Goal: Information Seeking & Learning: Get advice/opinions

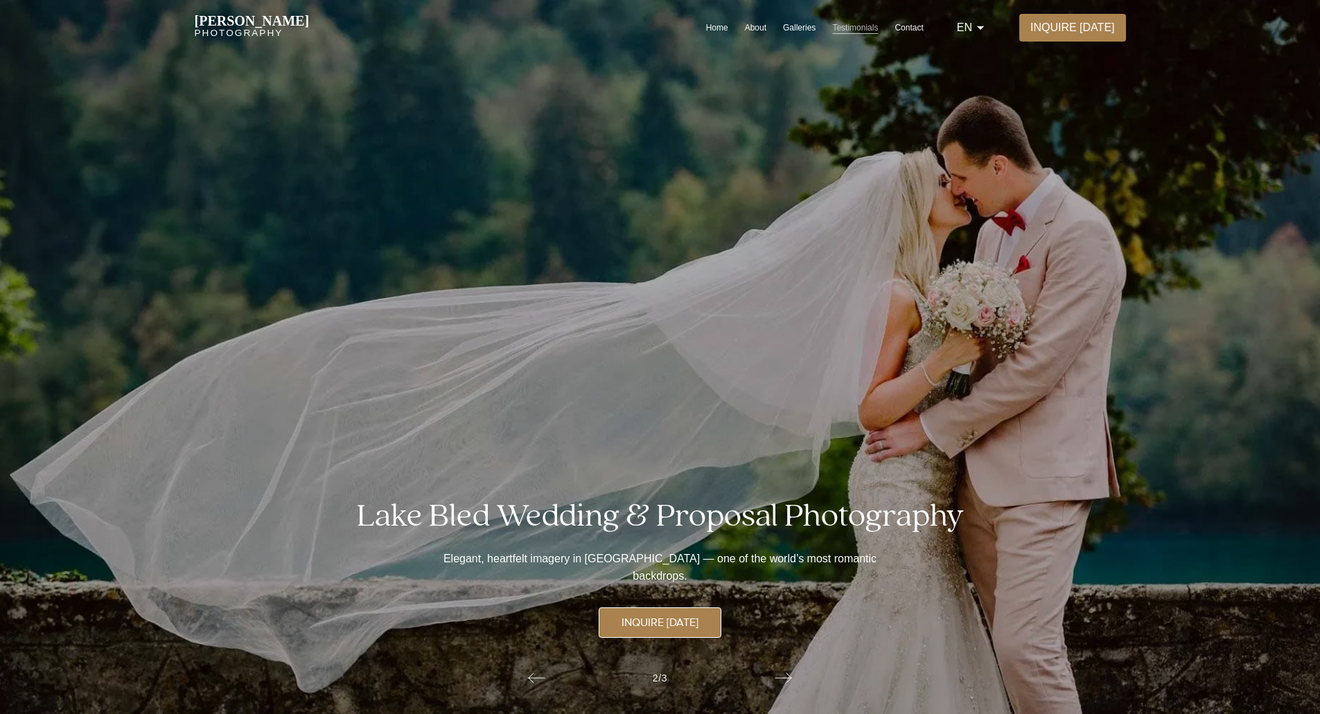
click at [854, 24] on link "Testimonials" at bounding box center [855, 27] width 46 height 11
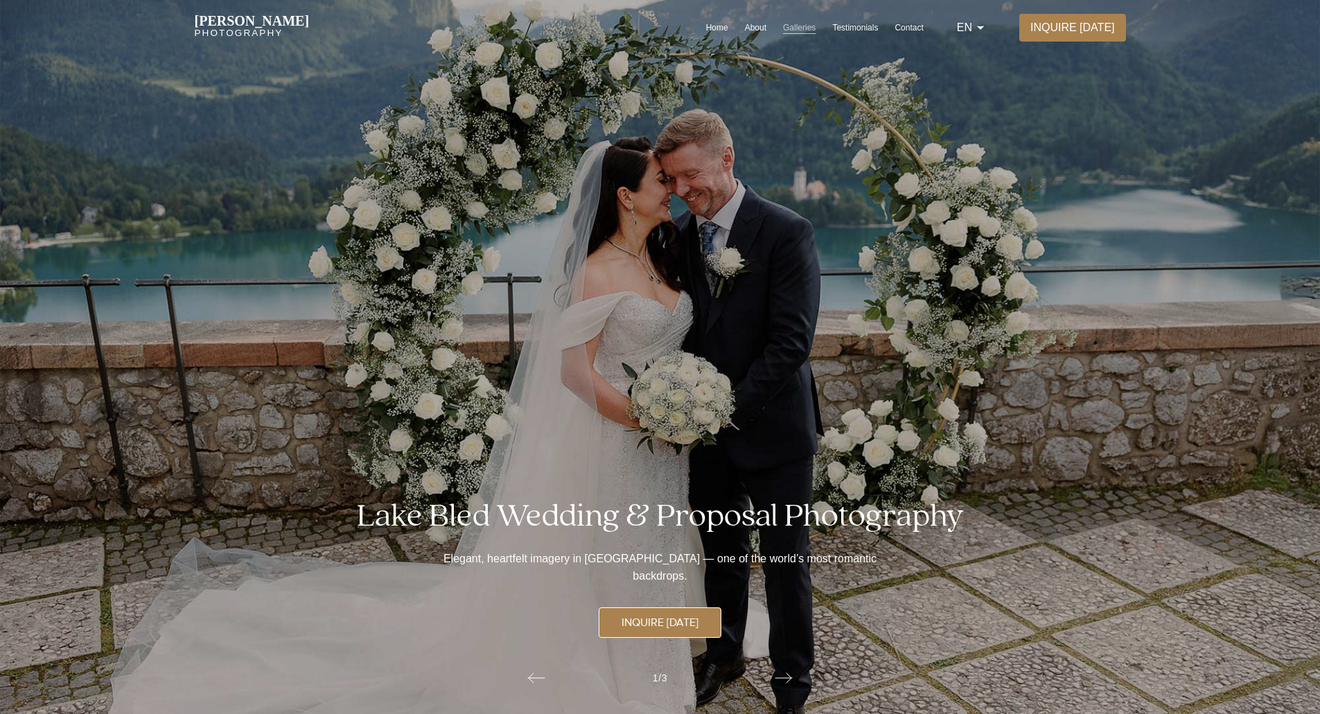
click at [797, 22] on link "Galleries" at bounding box center [799, 27] width 33 height 11
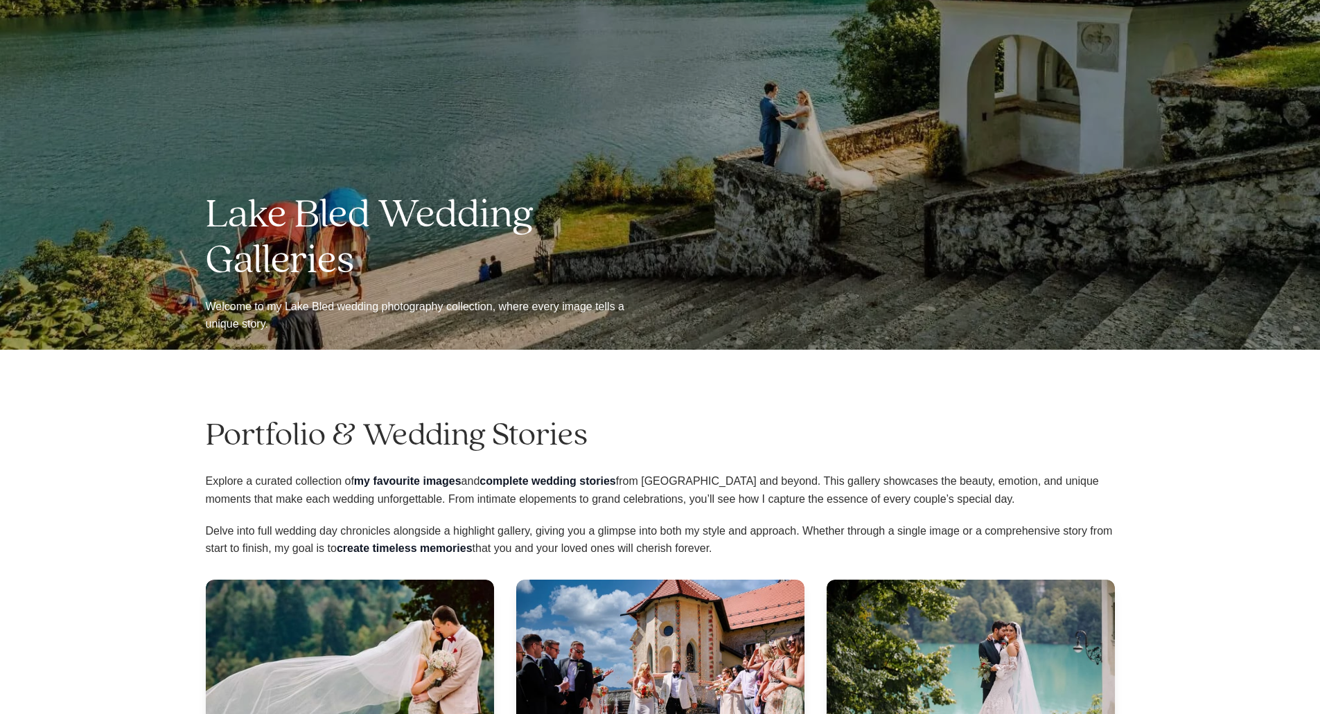
scroll to position [554, 0]
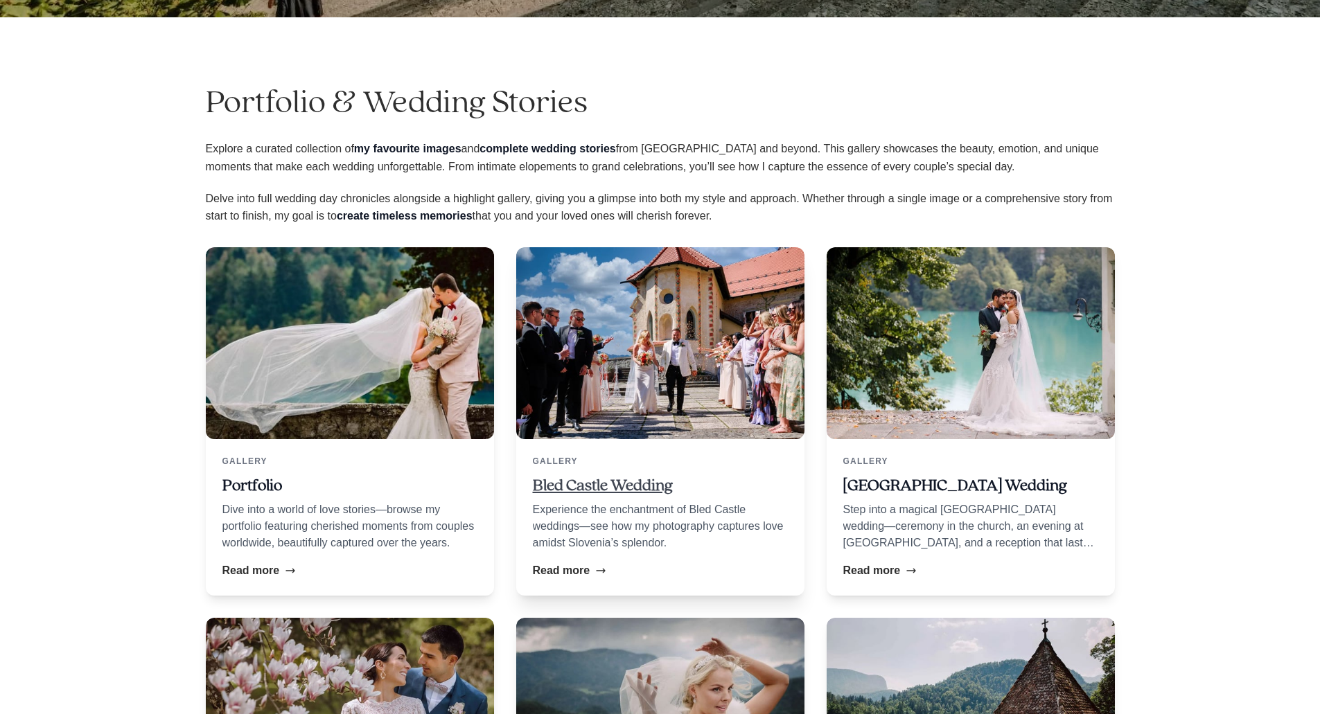
click at [610, 485] on link "Bled Castle Wedding" at bounding box center [603, 485] width 140 height 17
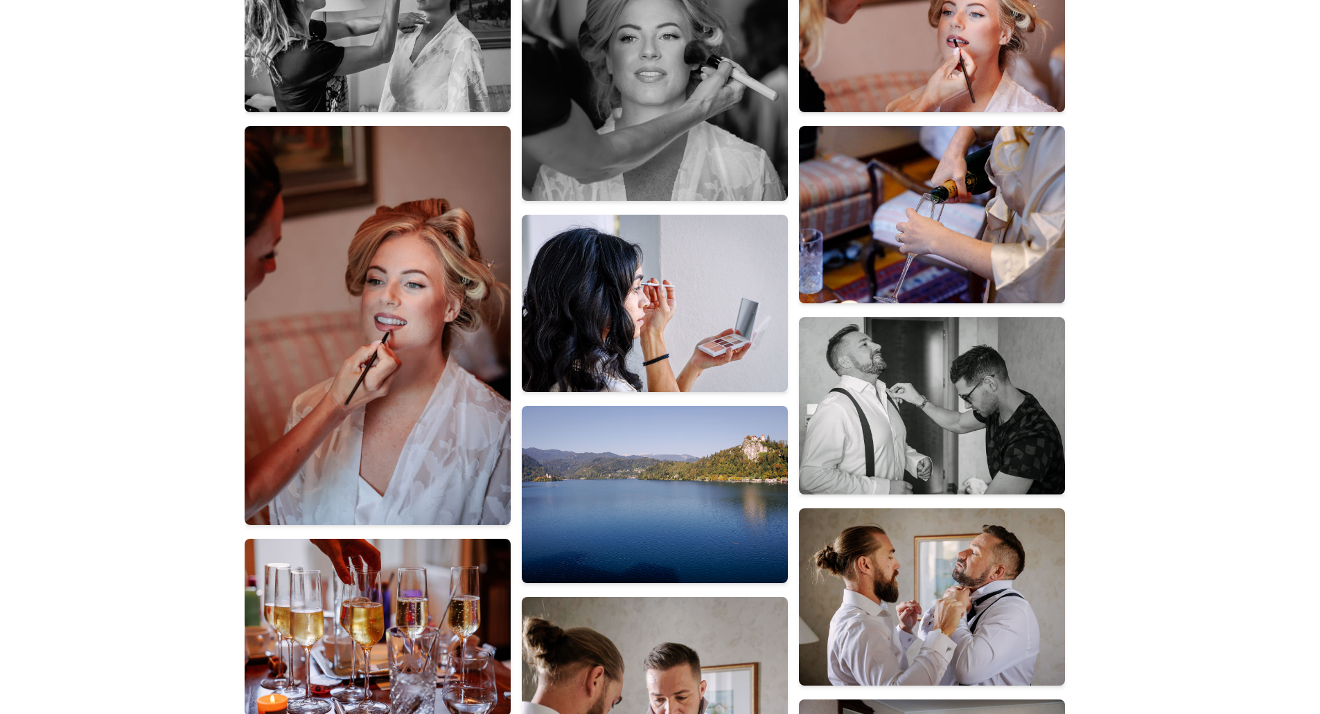
scroll to position [970, 0]
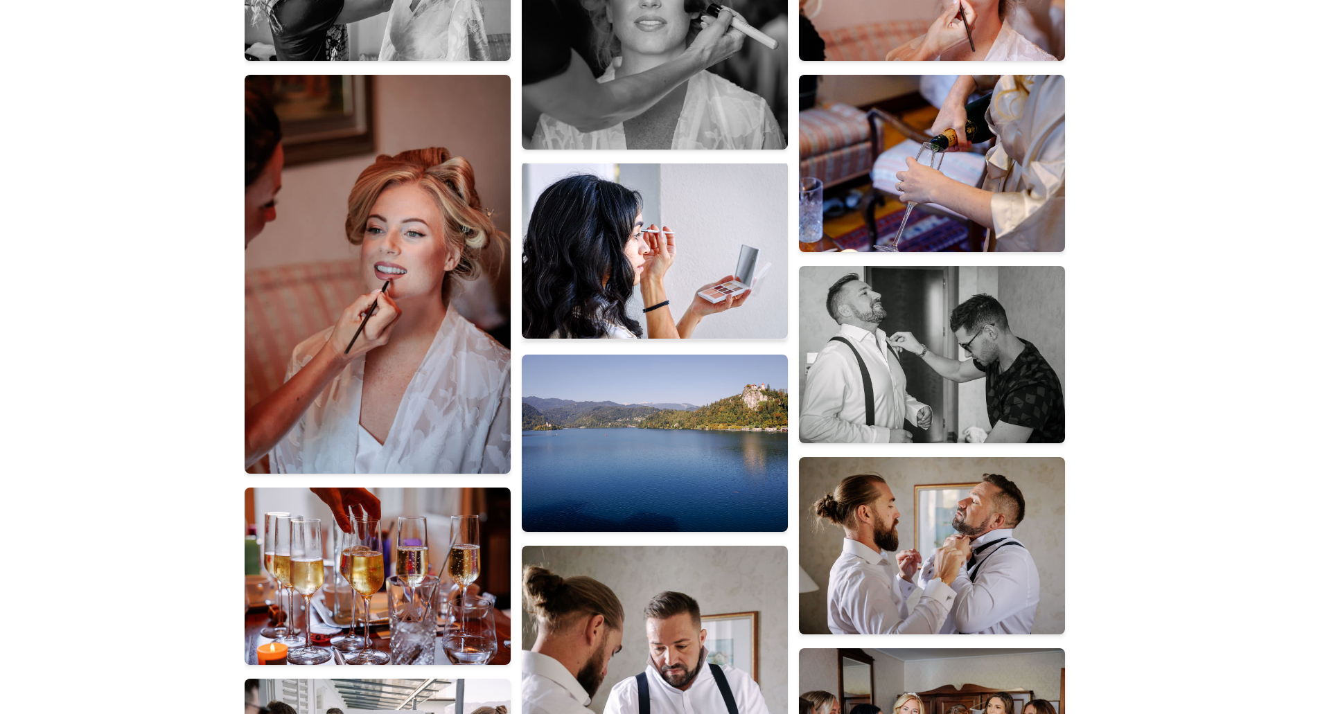
click at [629, 288] on img at bounding box center [655, 249] width 266 height 177
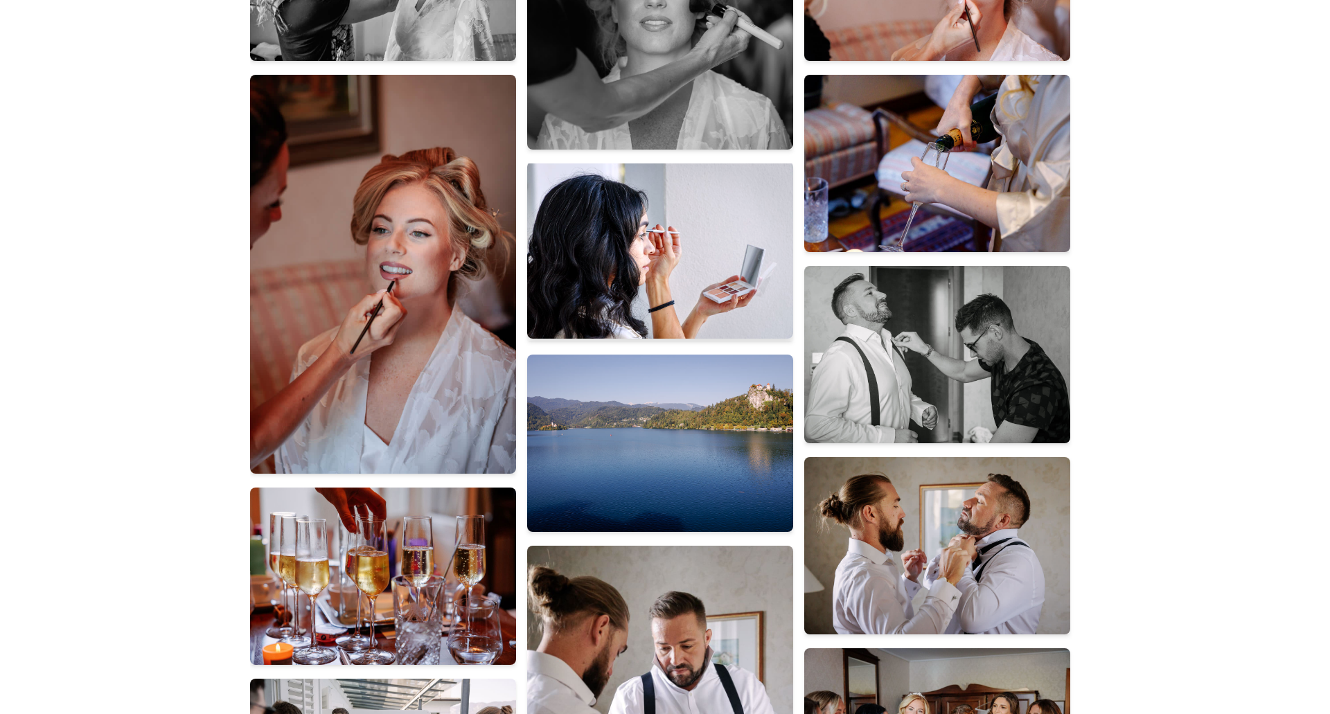
scroll to position [0, 0]
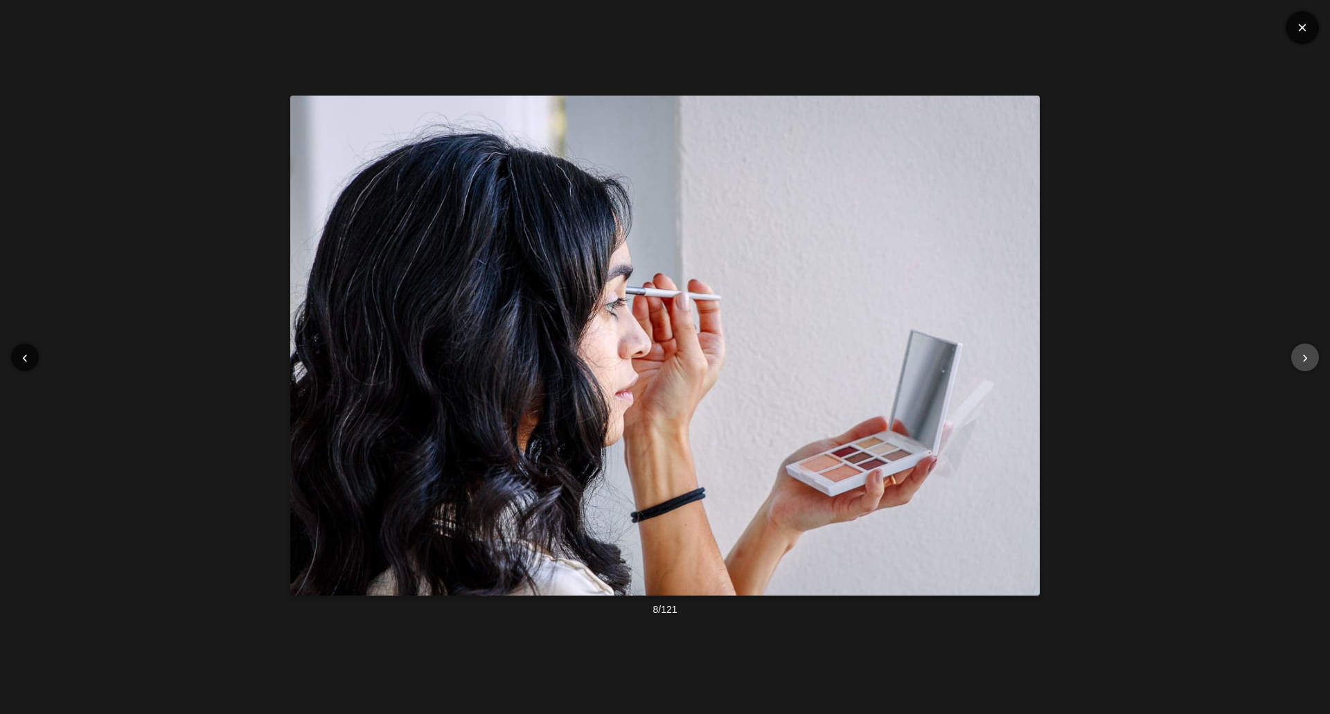
click at [1299, 355] on button "›" at bounding box center [1306, 358] width 28 height 28
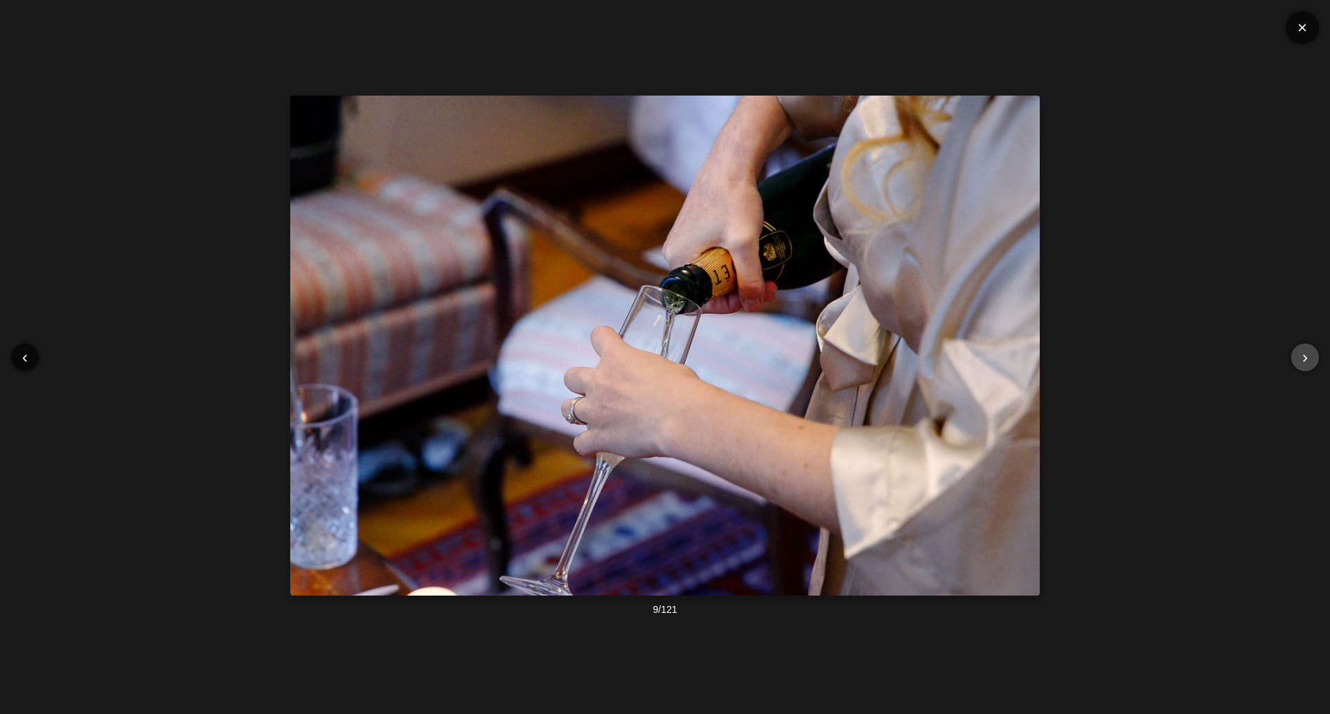
click at [1299, 355] on button "›" at bounding box center [1306, 358] width 28 height 28
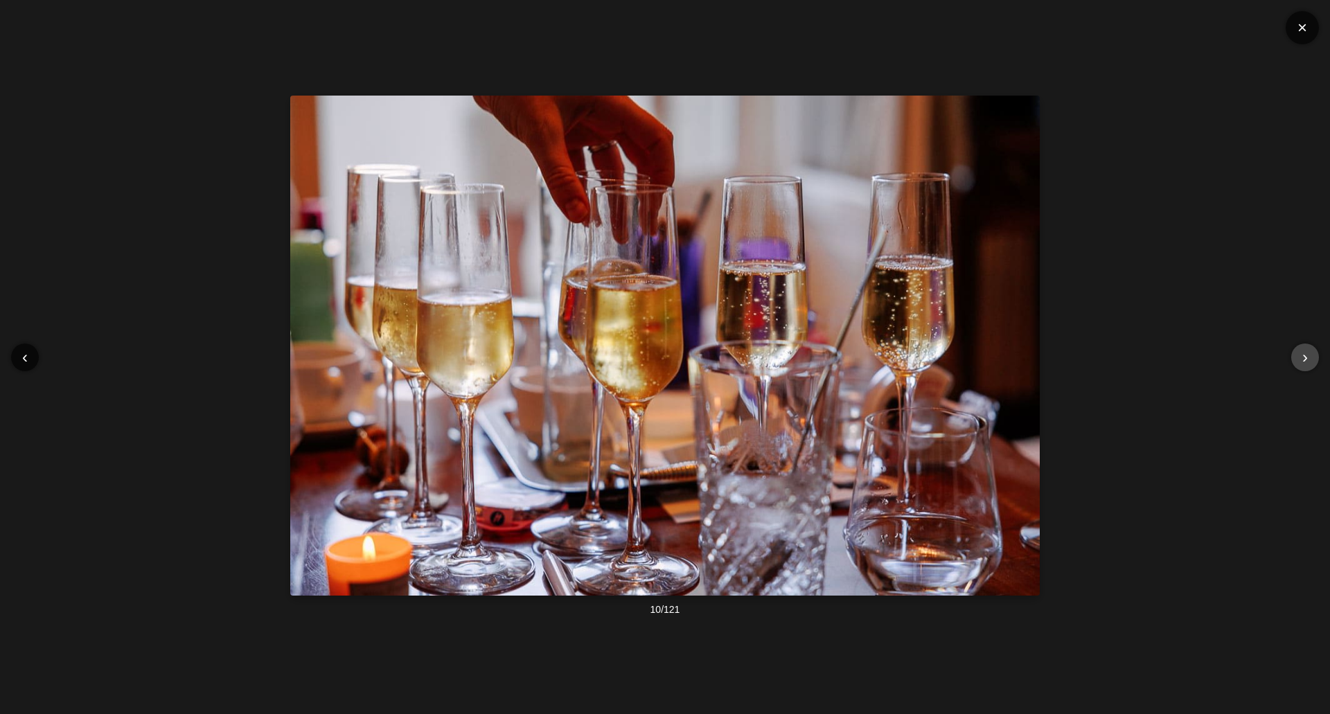
click at [1299, 355] on button "›" at bounding box center [1306, 358] width 28 height 28
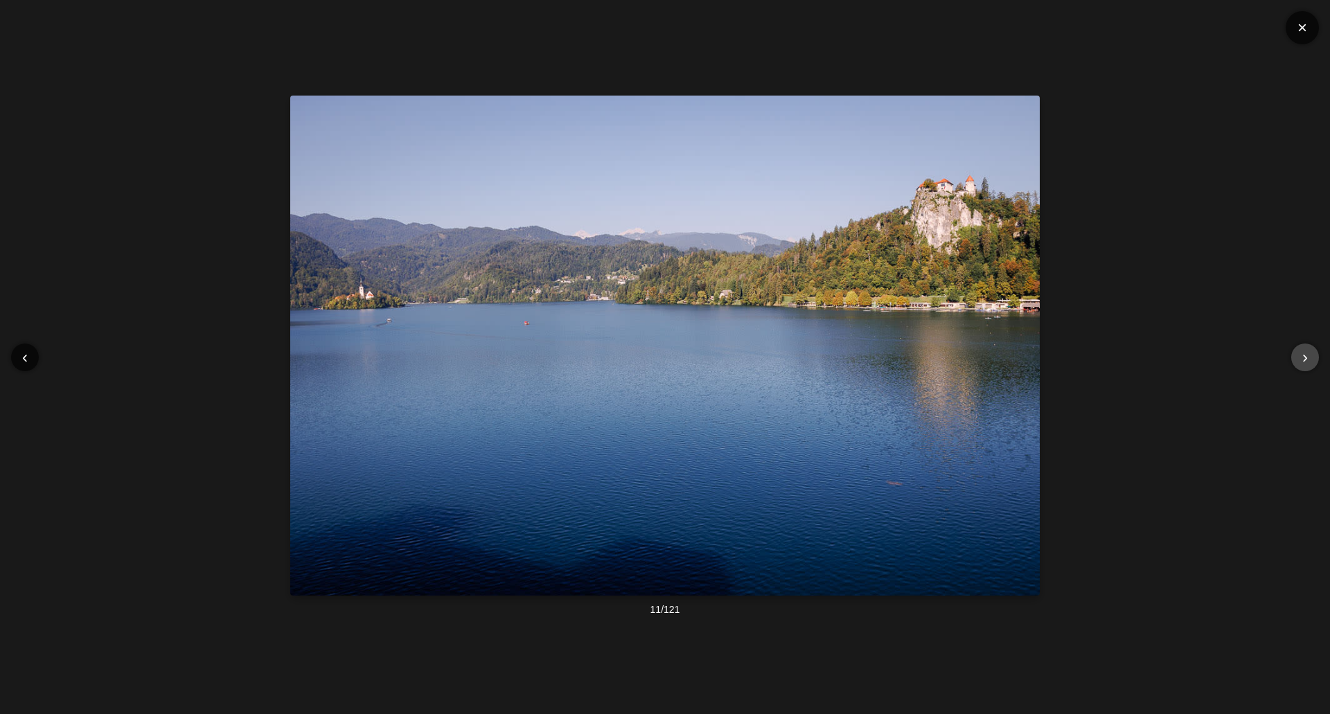
click at [1299, 355] on button "›" at bounding box center [1306, 358] width 28 height 28
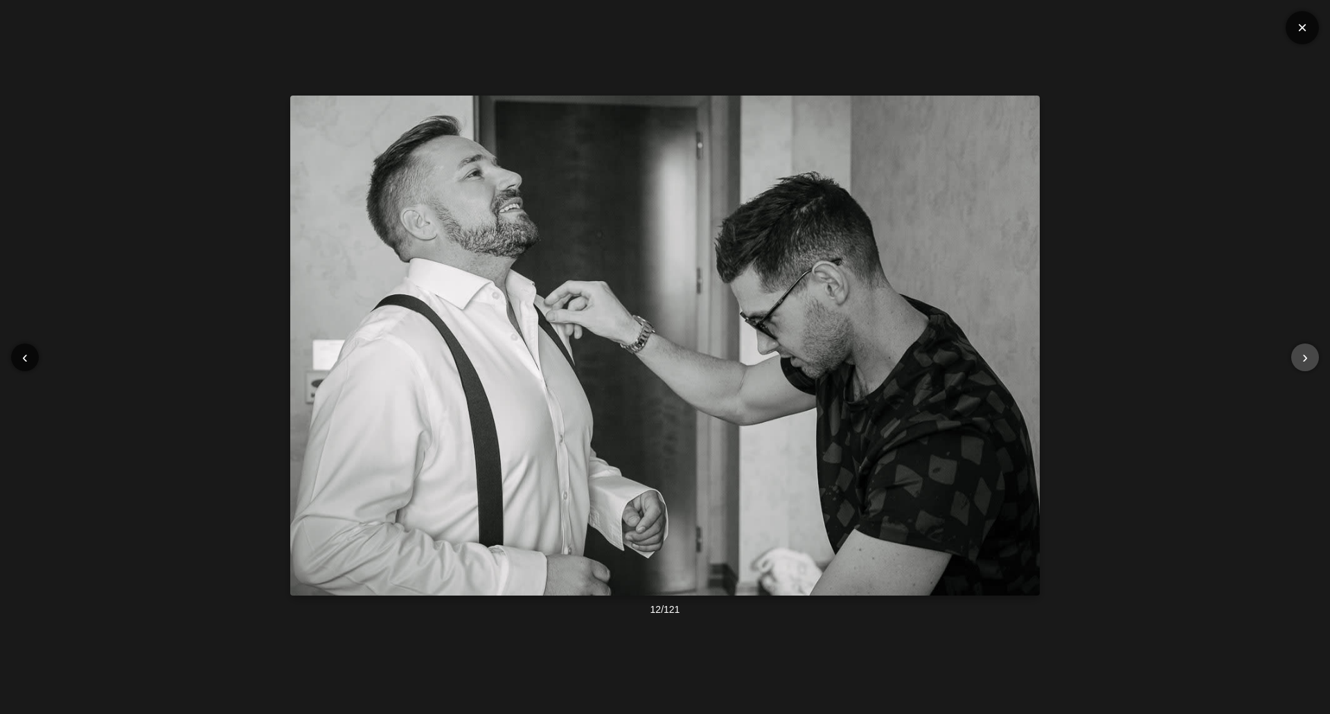
click at [1299, 355] on button "›" at bounding box center [1306, 358] width 28 height 28
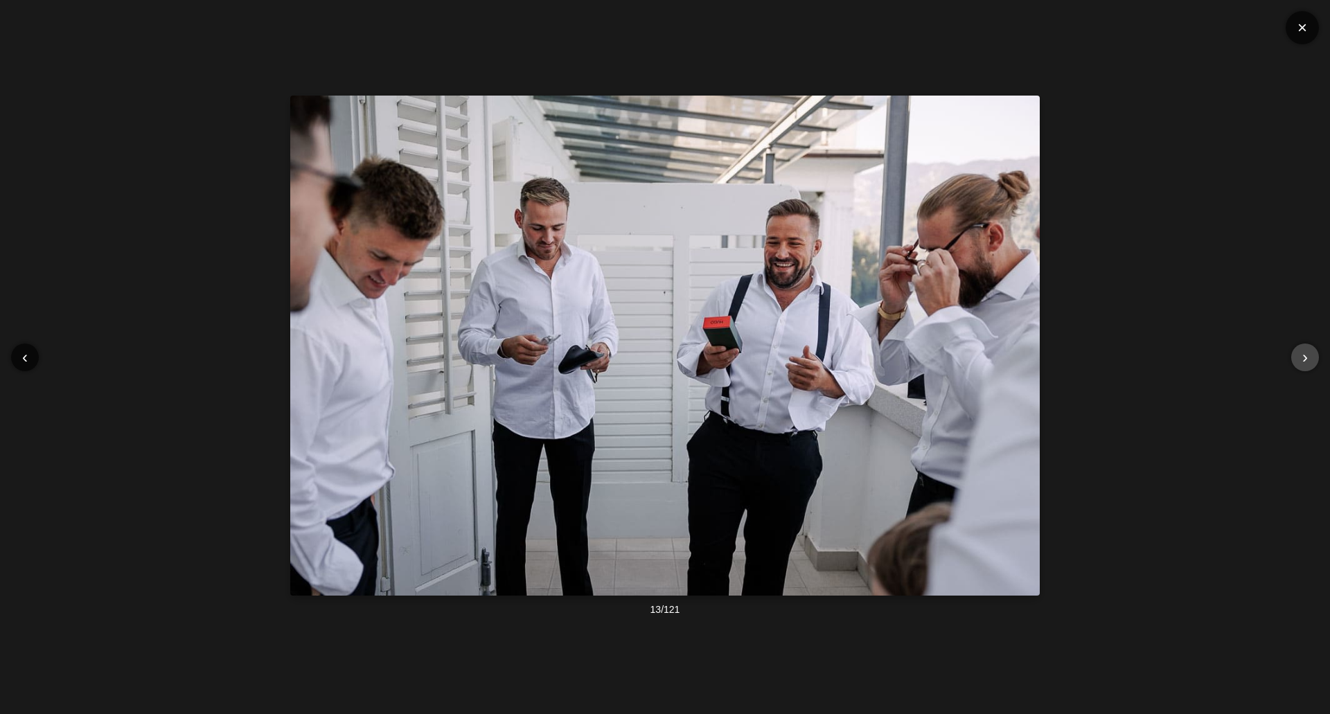
click at [1299, 355] on button "›" at bounding box center [1306, 358] width 28 height 28
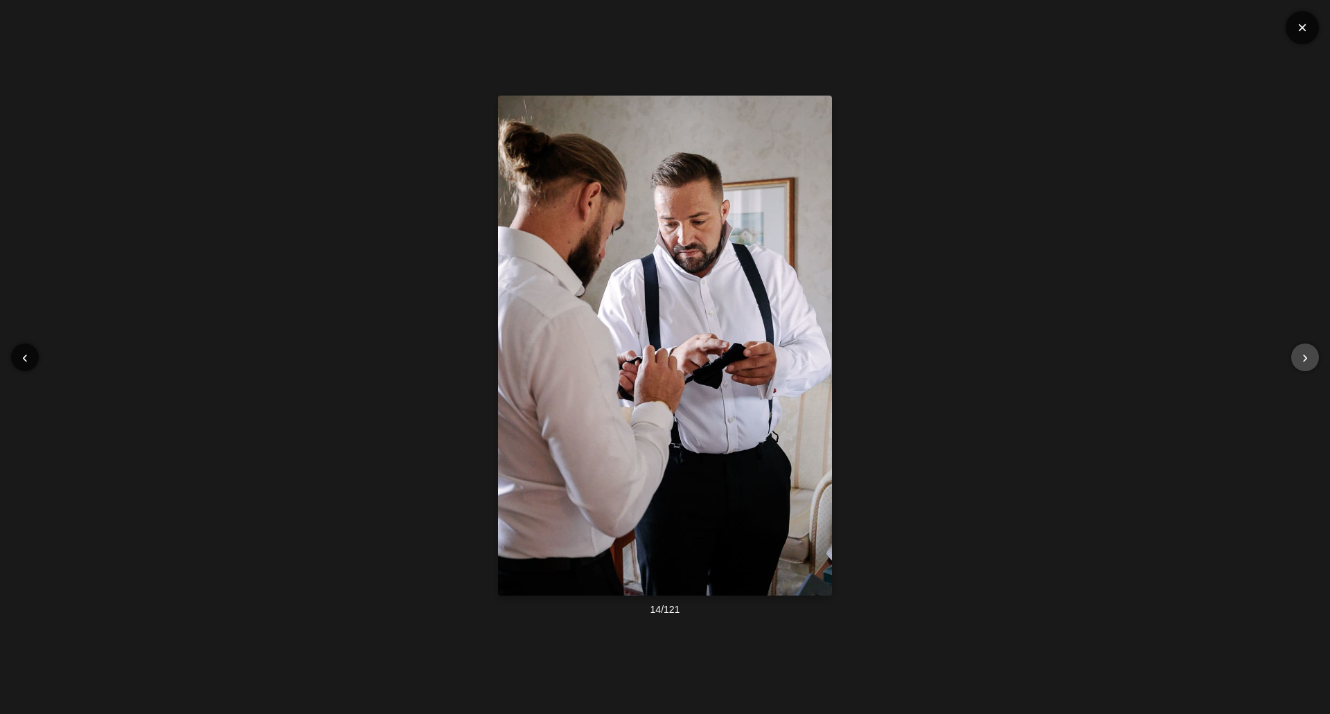
click at [1299, 355] on button "›" at bounding box center [1306, 358] width 28 height 28
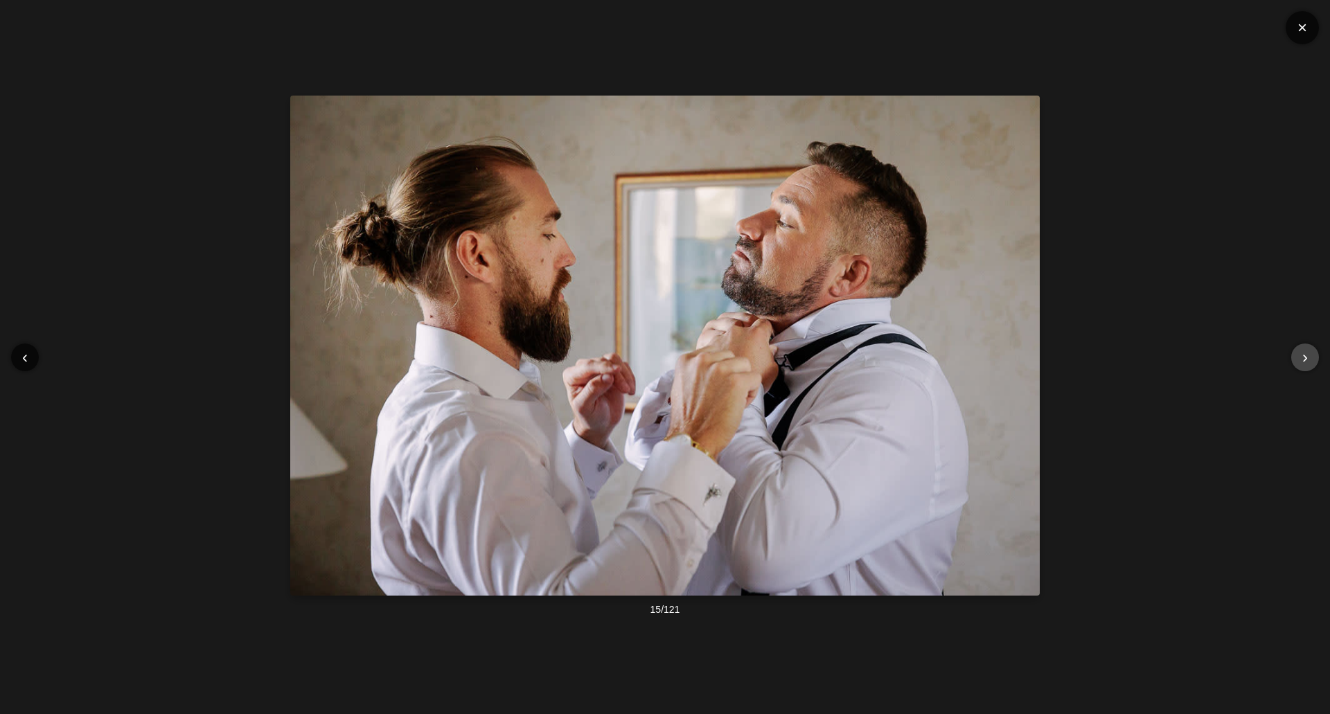
click at [1299, 355] on button "›" at bounding box center [1306, 358] width 28 height 28
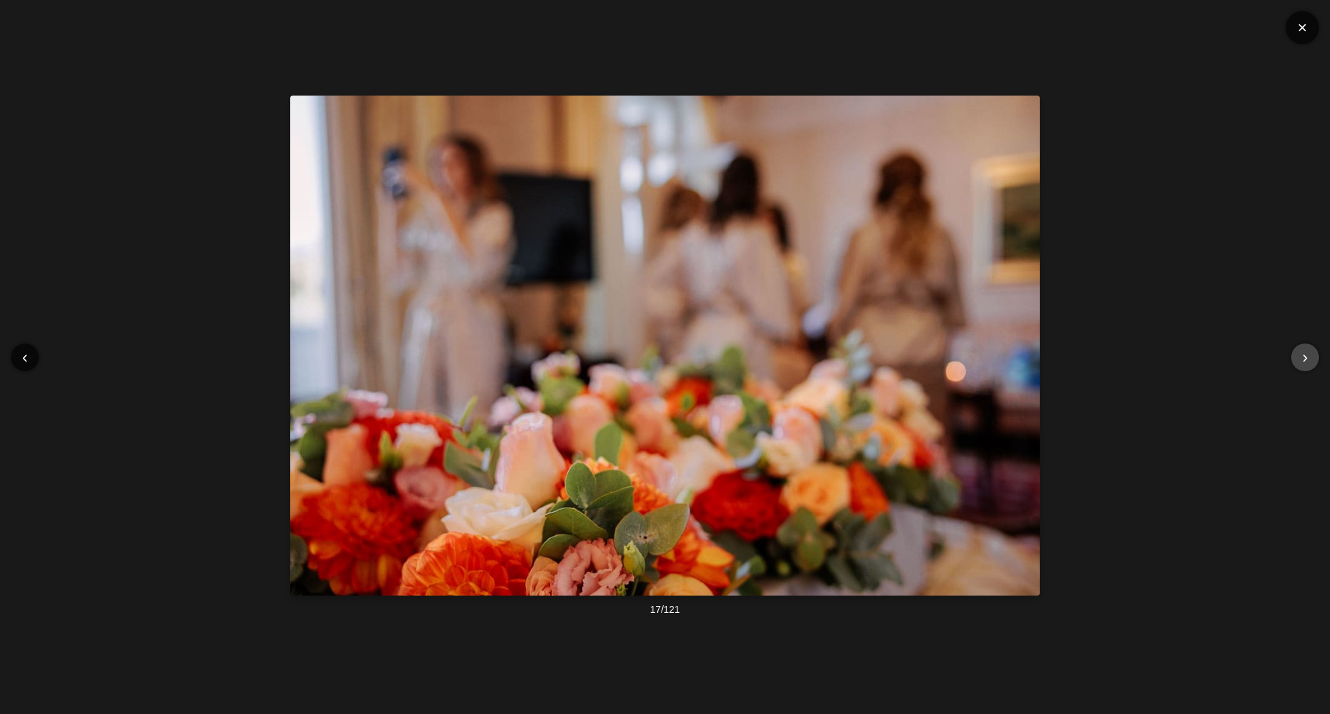
click at [1299, 355] on button "›" at bounding box center [1306, 358] width 28 height 28
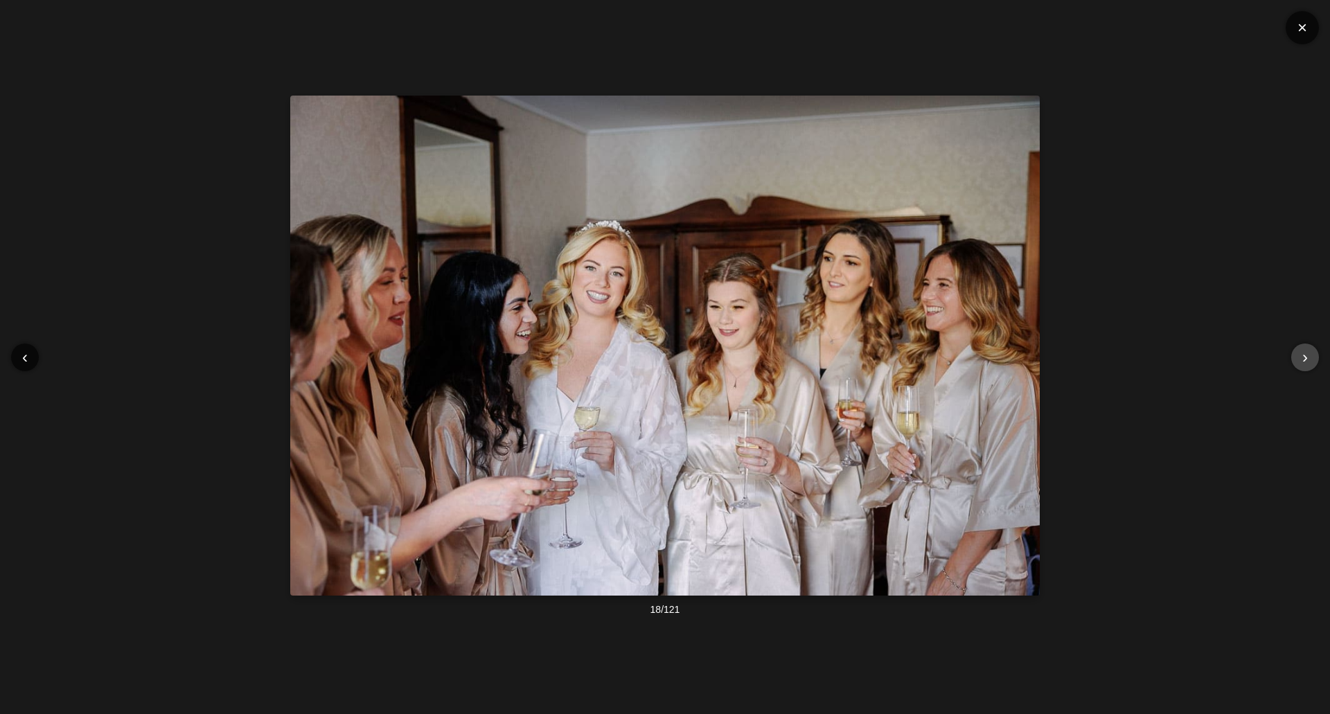
click at [1299, 355] on button "›" at bounding box center [1306, 358] width 28 height 28
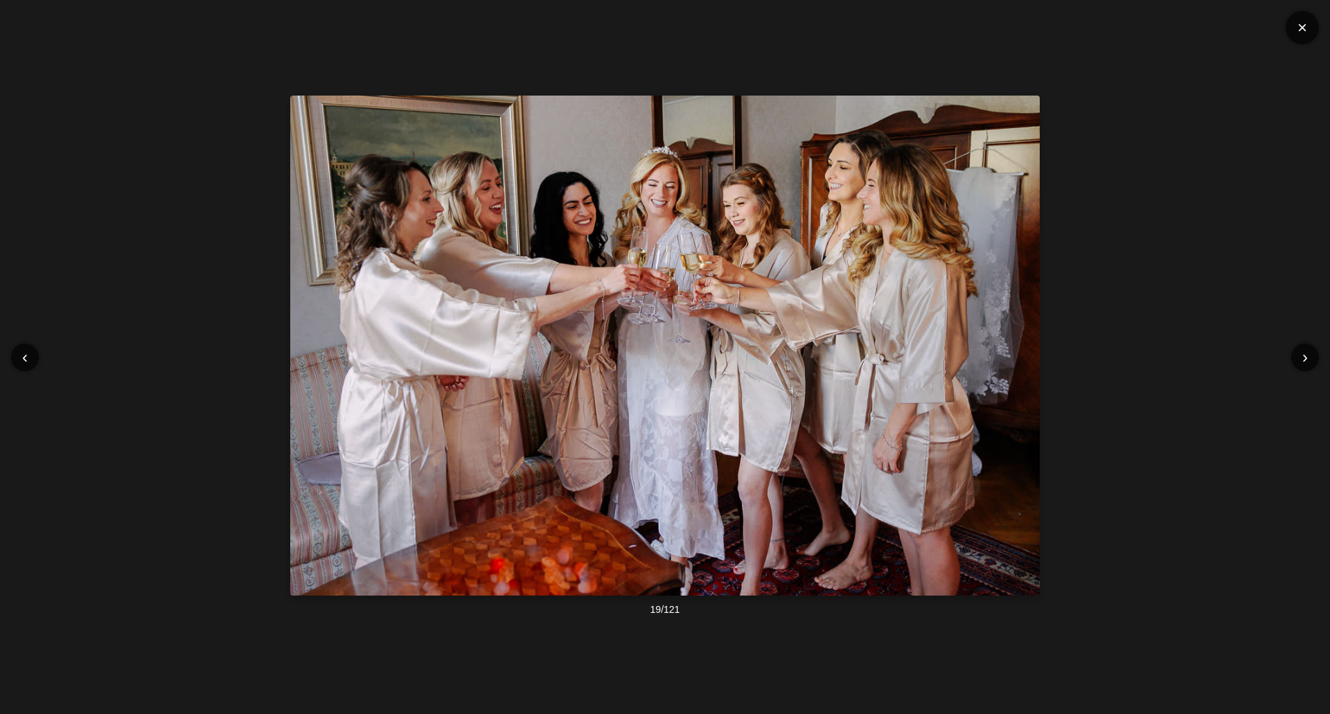
click at [177, 116] on div "× ‹ › 19 / 121" at bounding box center [665, 357] width 1330 height 714
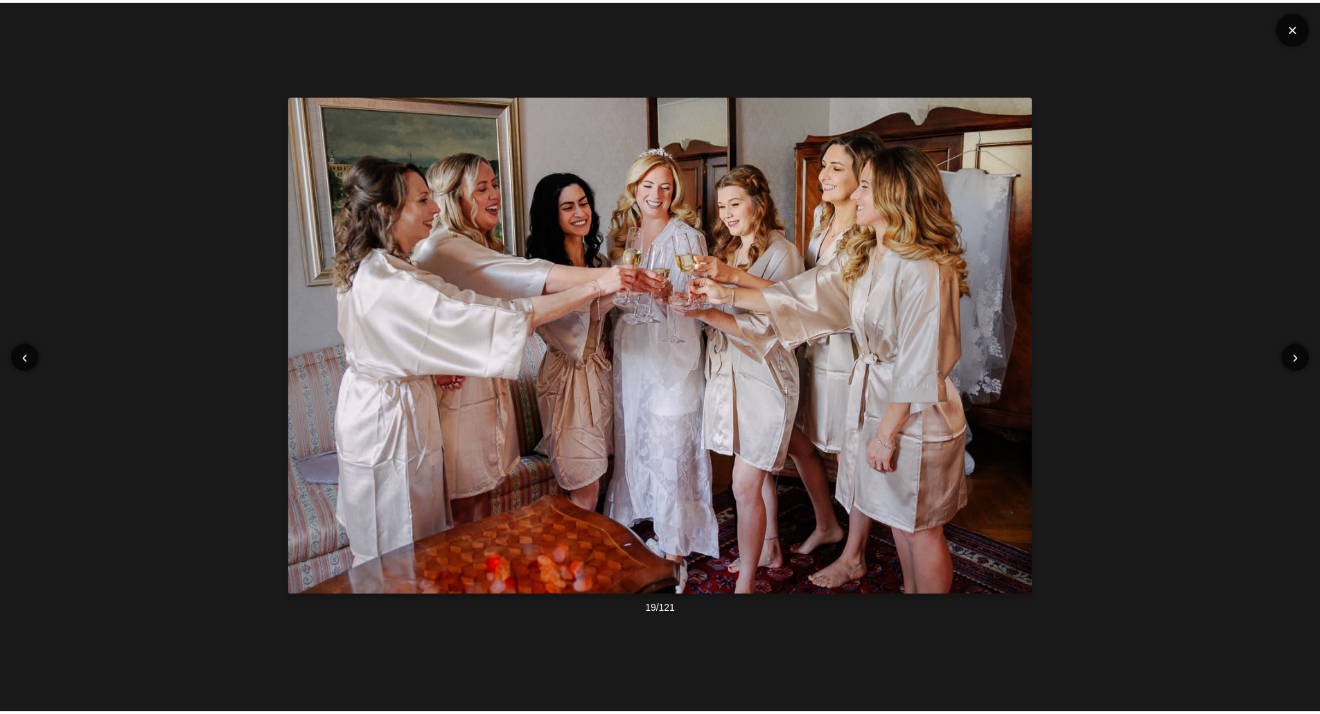
scroll to position [970, 0]
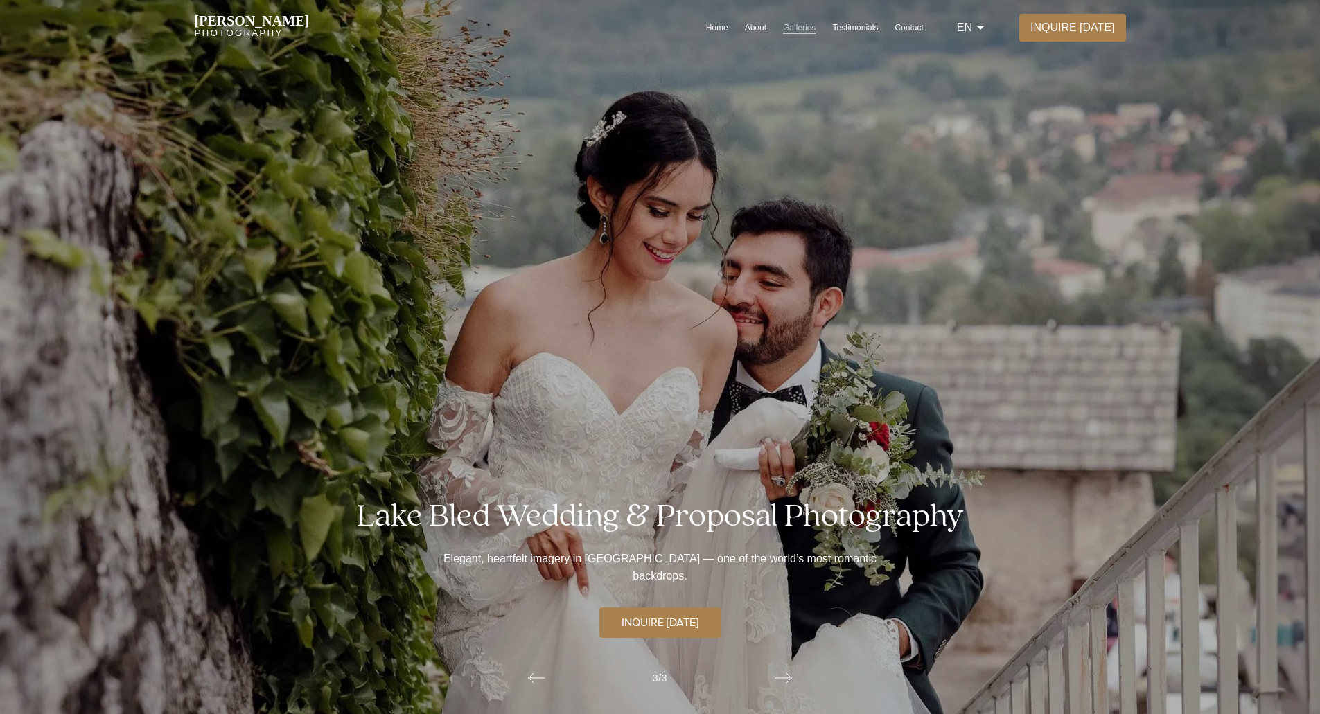
click at [793, 28] on link "Galleries" at bounding box center [799, 27] width 33 height 11
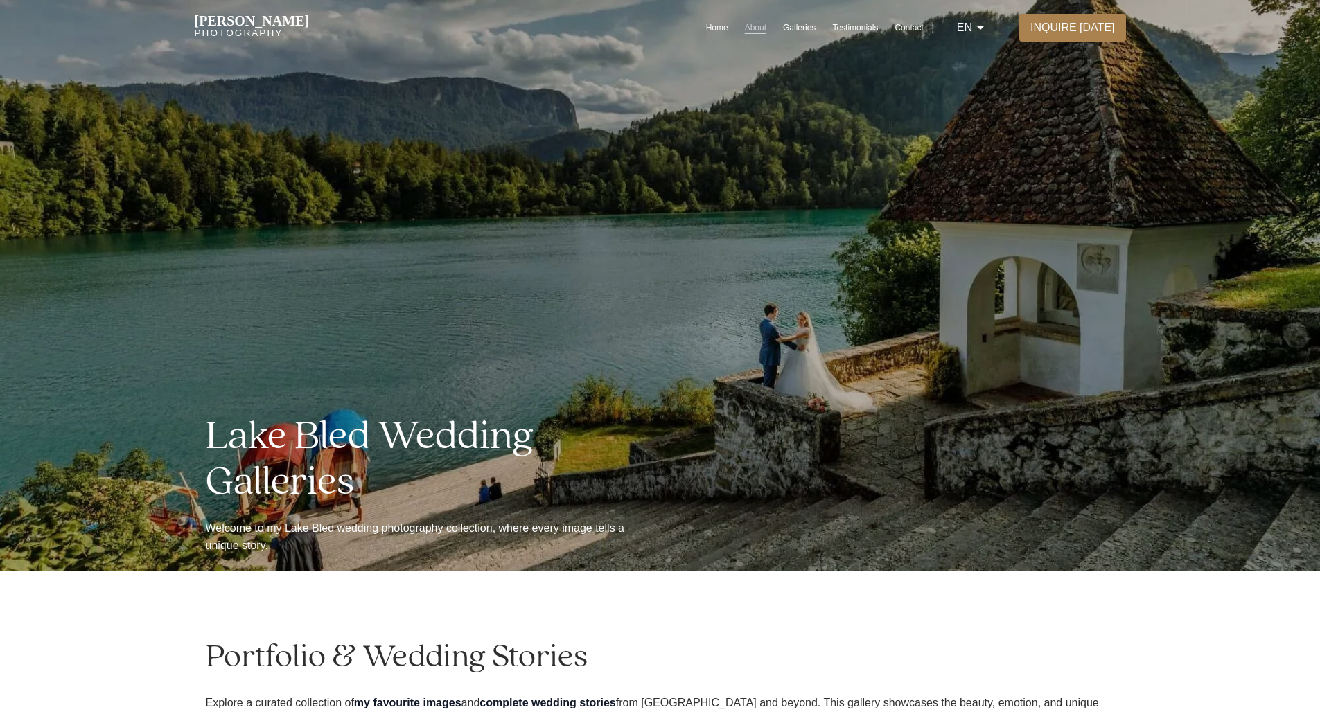
click at [746, 25] on link "About" at bounding box center [755, 27] width 21 height 11
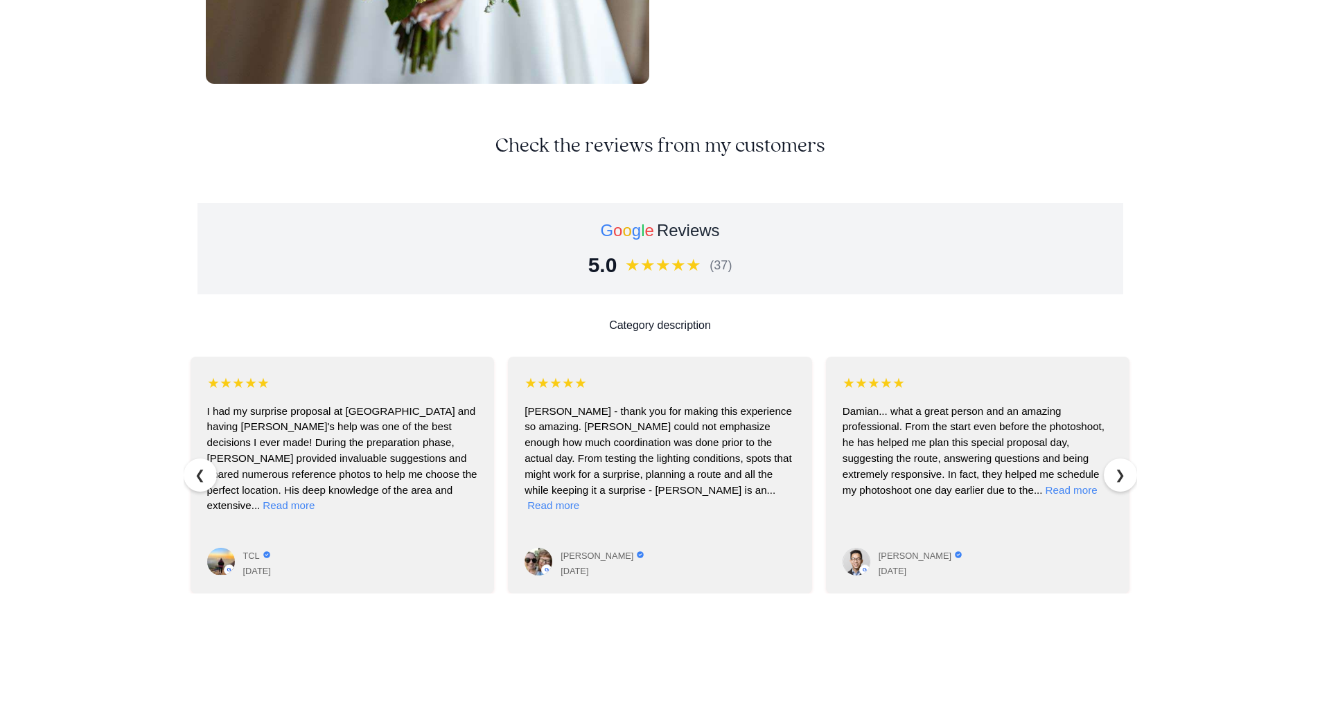
scroll to position [3811, 0]
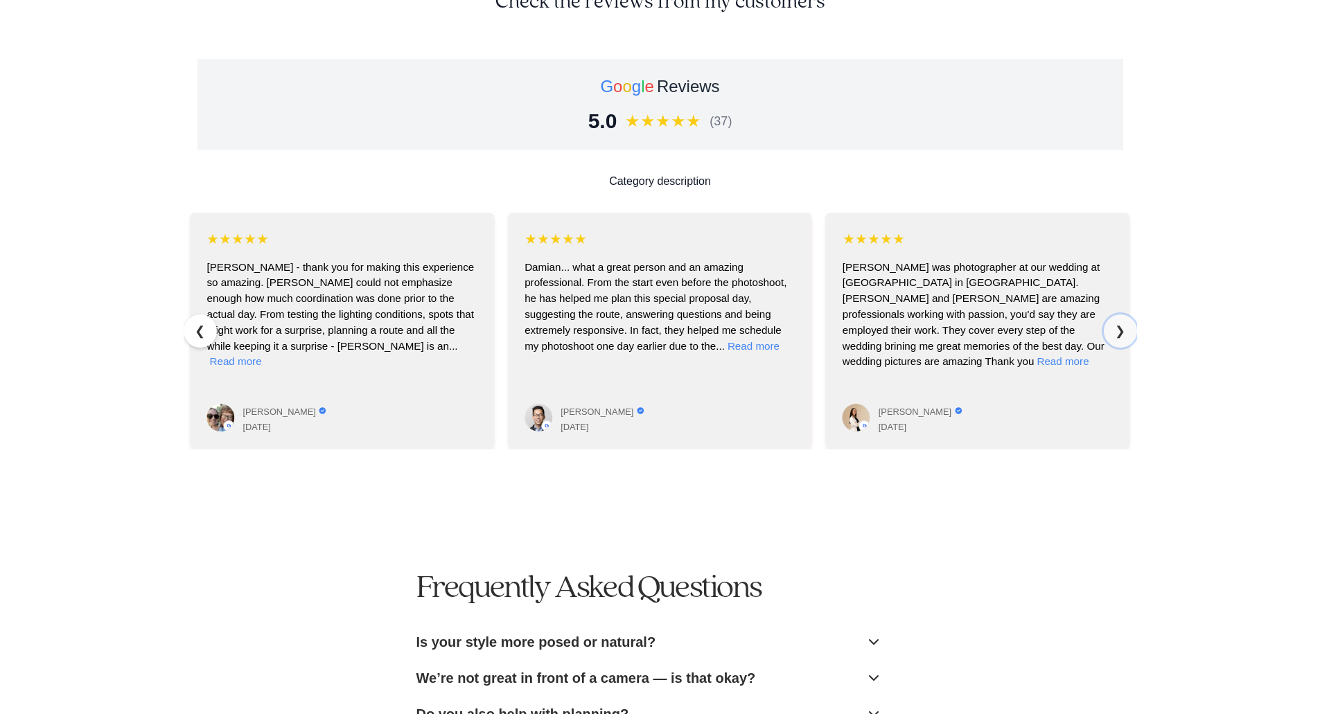
click at [1110, 320] on button "❯" at bounding box center [1120, 331] width 33 height 33
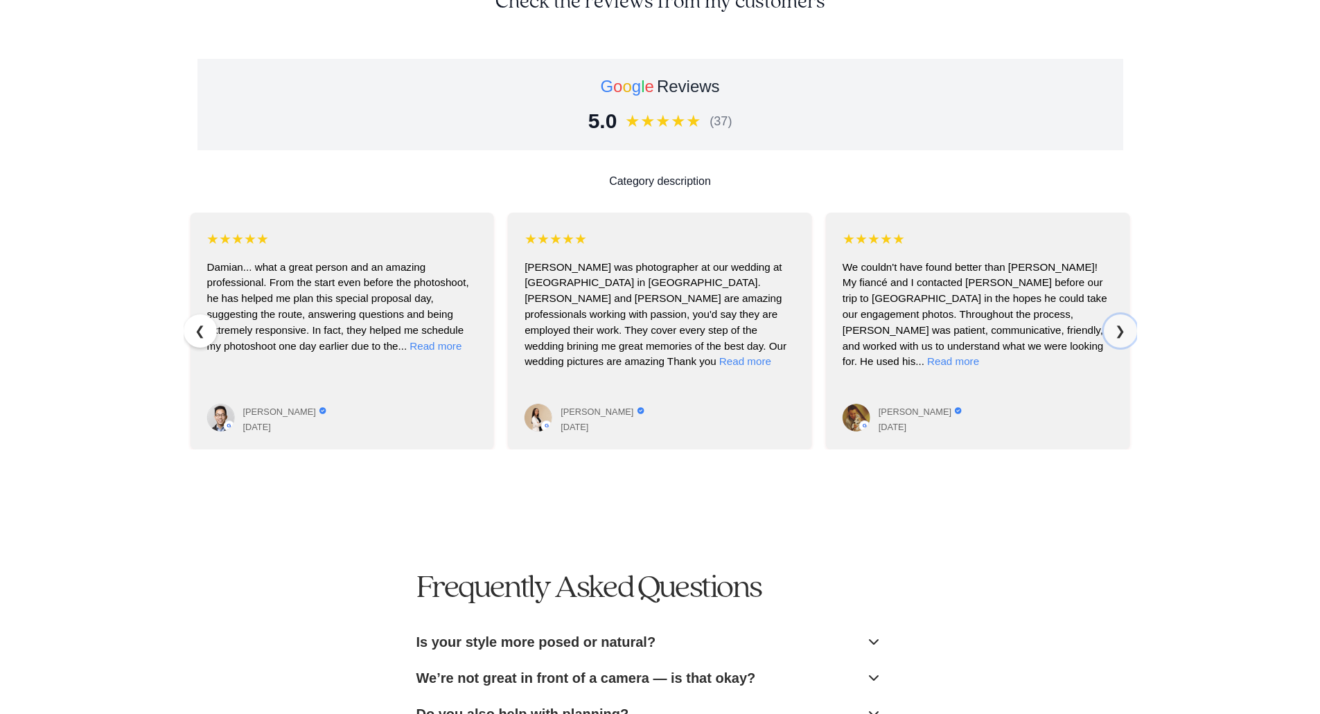
click at [1110, 320] on button "❯" at bounding box center [1120, 331] width 33 height 33
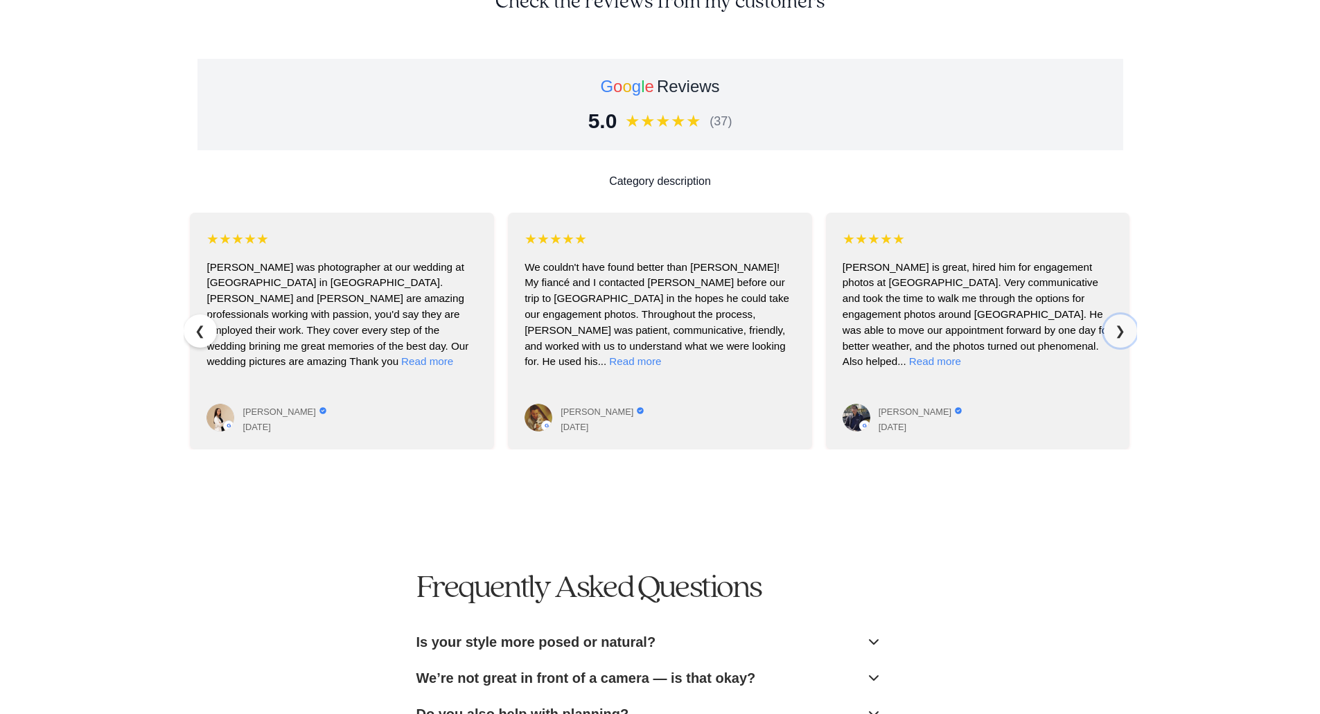
click at [1110, 320] on button "❯" at bounding box center [1120, 331] width 33 height 33
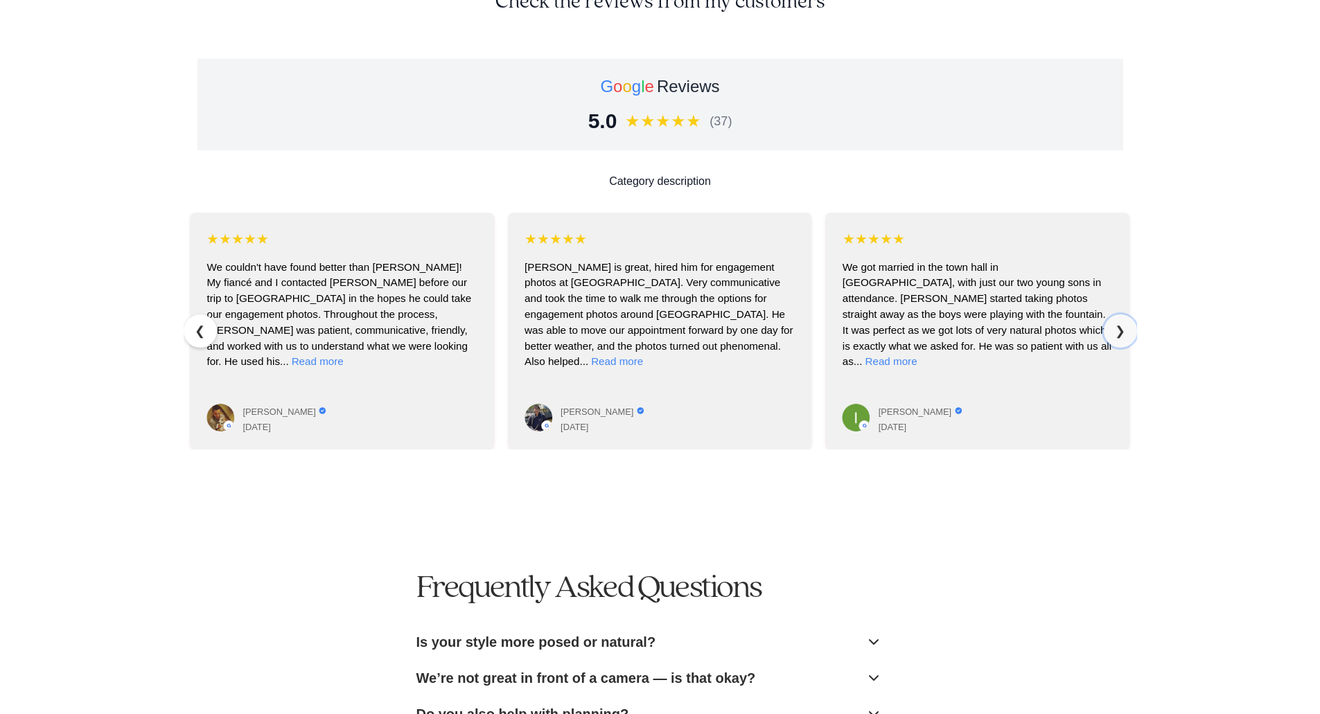
click at [1110, 320] on button "❯" at bounding box center [1120, 331] width 33 height 33
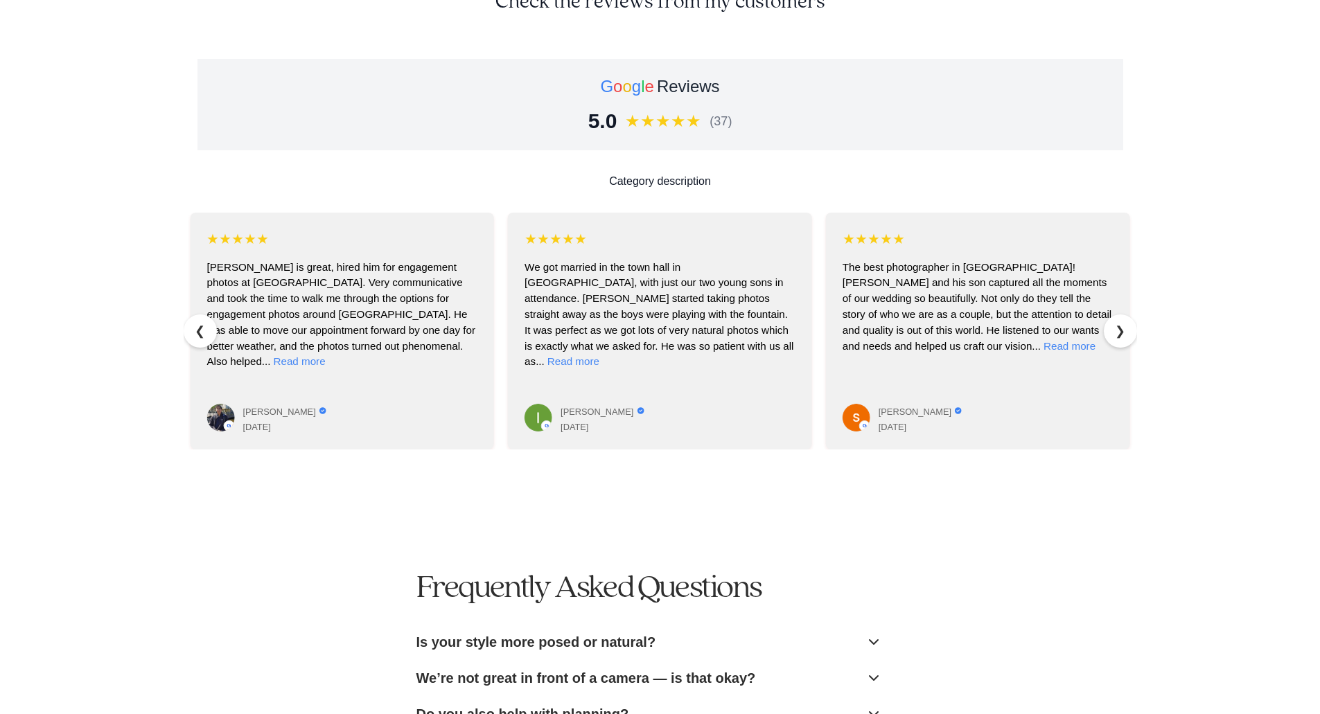
click at [683, 627] on button "Is your style more posed or natural?" at bounding box center [649, 642] width 488 height 30
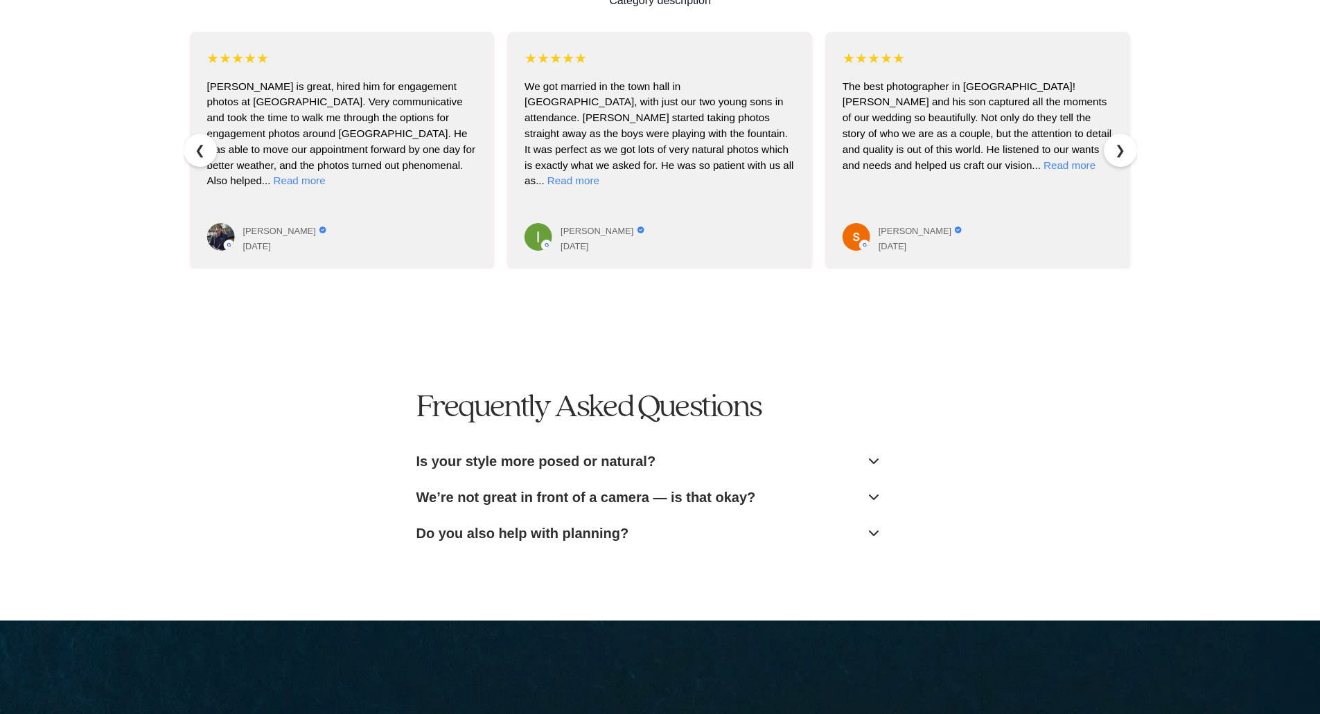
scroll to position [4088, 0]
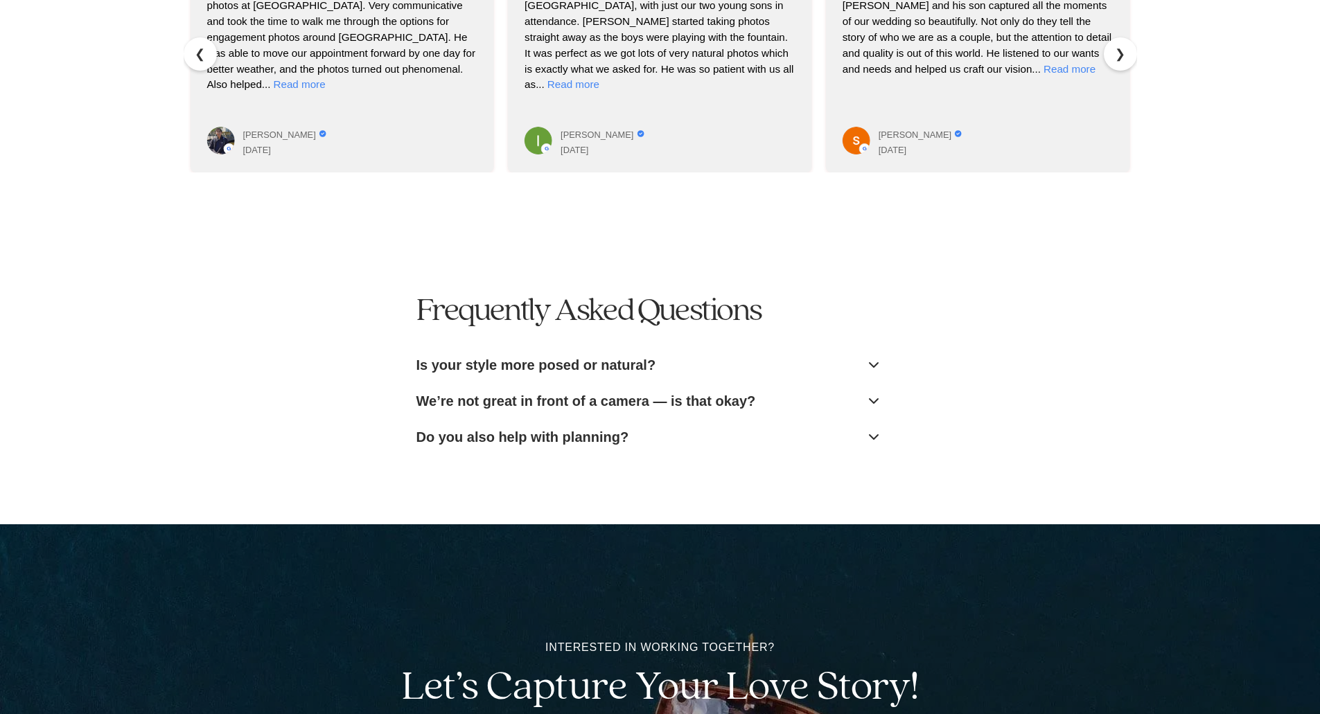
drag, startPoint x: 683, startPoint y: 602, endPoint x: 580, endPoint y: 410, distance: 217.9
click at [580, 428] on span "Do you also help with planning?" at bounding box center [522, 437] width 213 height 19
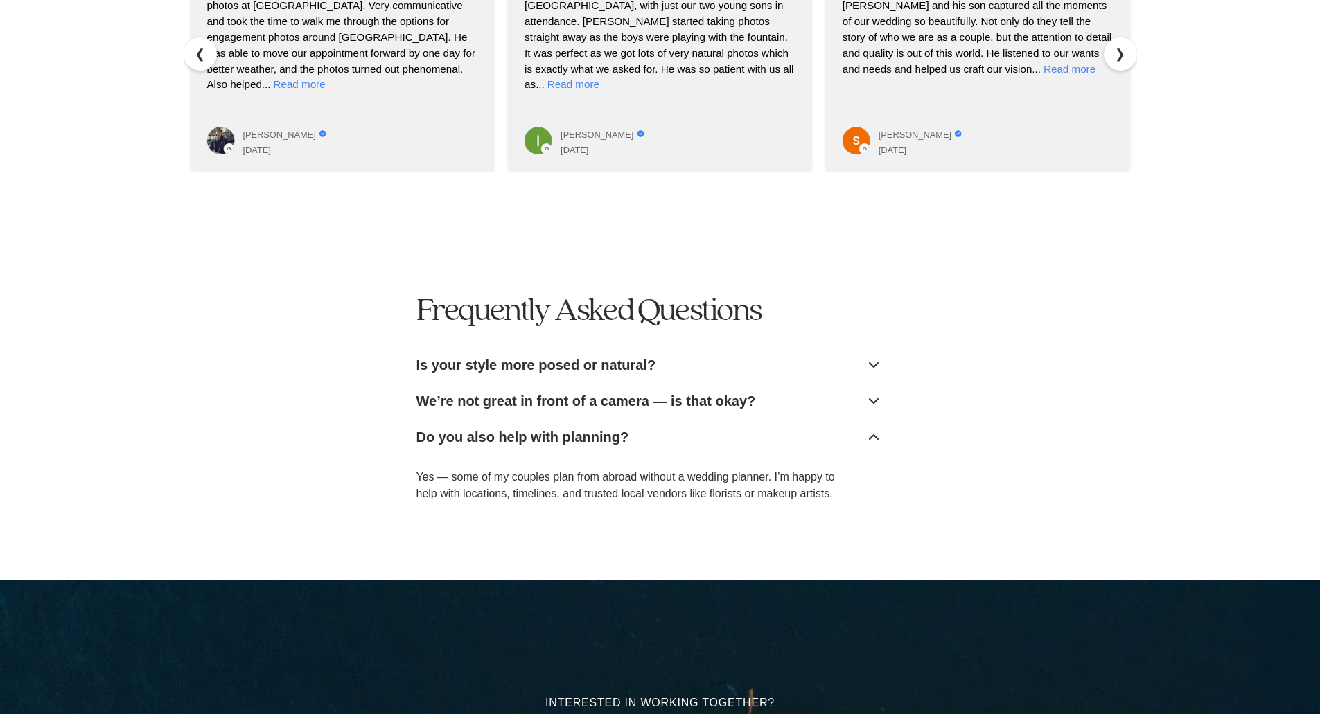
click at [580, 428] on span "Do you also help with planning?" at bounding box center [522, 437] width 213 height 19
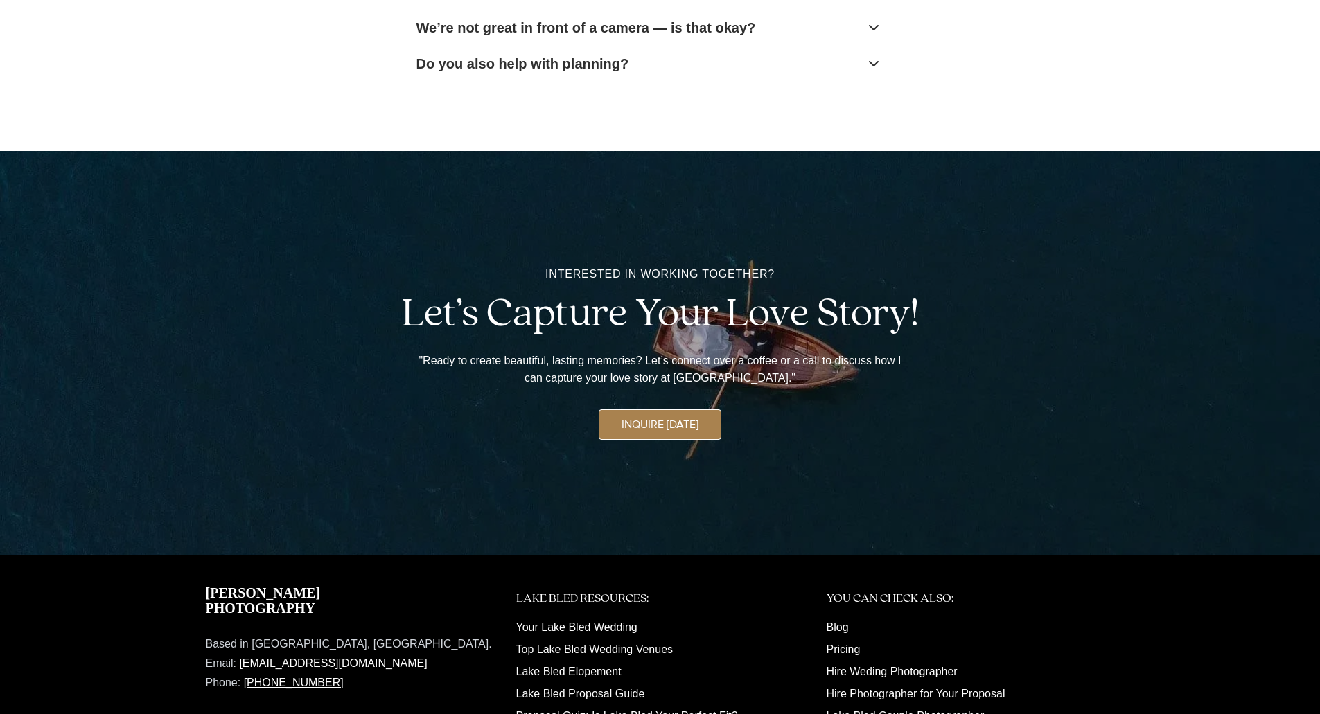
scroll to position [4557, 0]
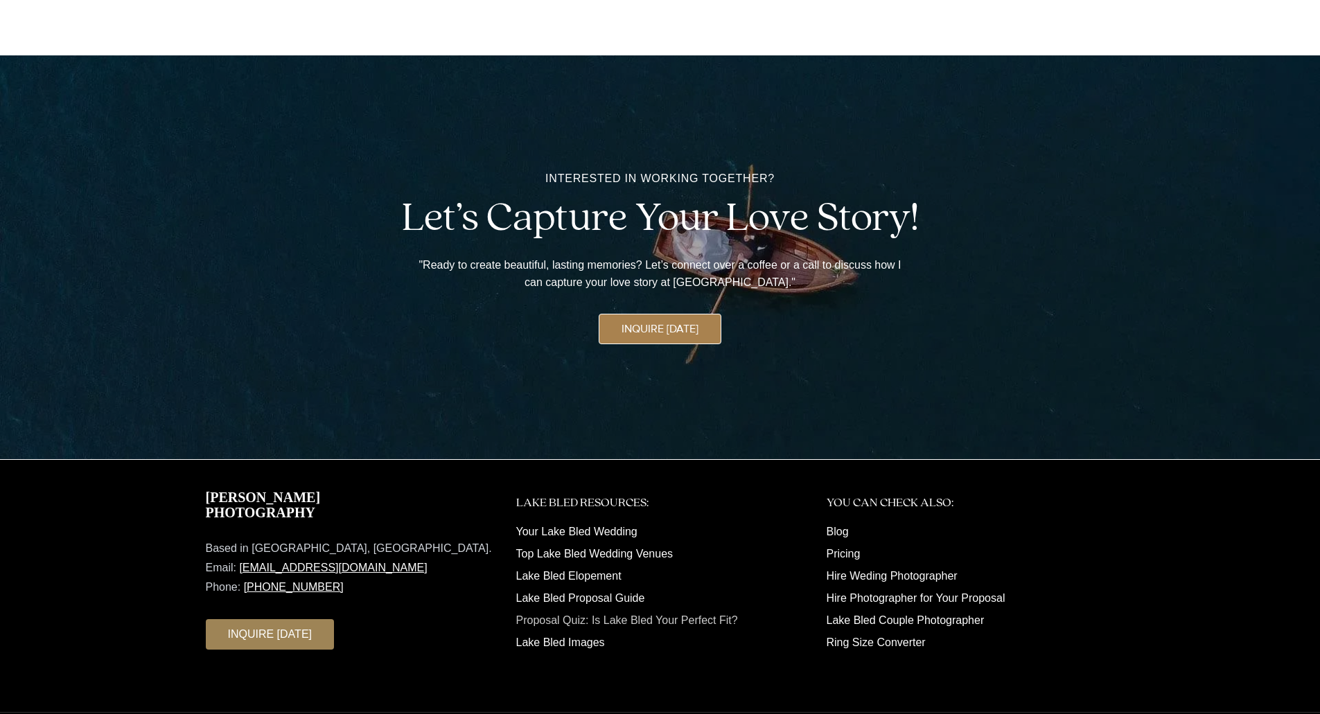
click at [604, 615] on link "Proposal Quiz: Is Lake Bled Your Perfect Fit?" at bounding box center [627, 621] width 222 height 12
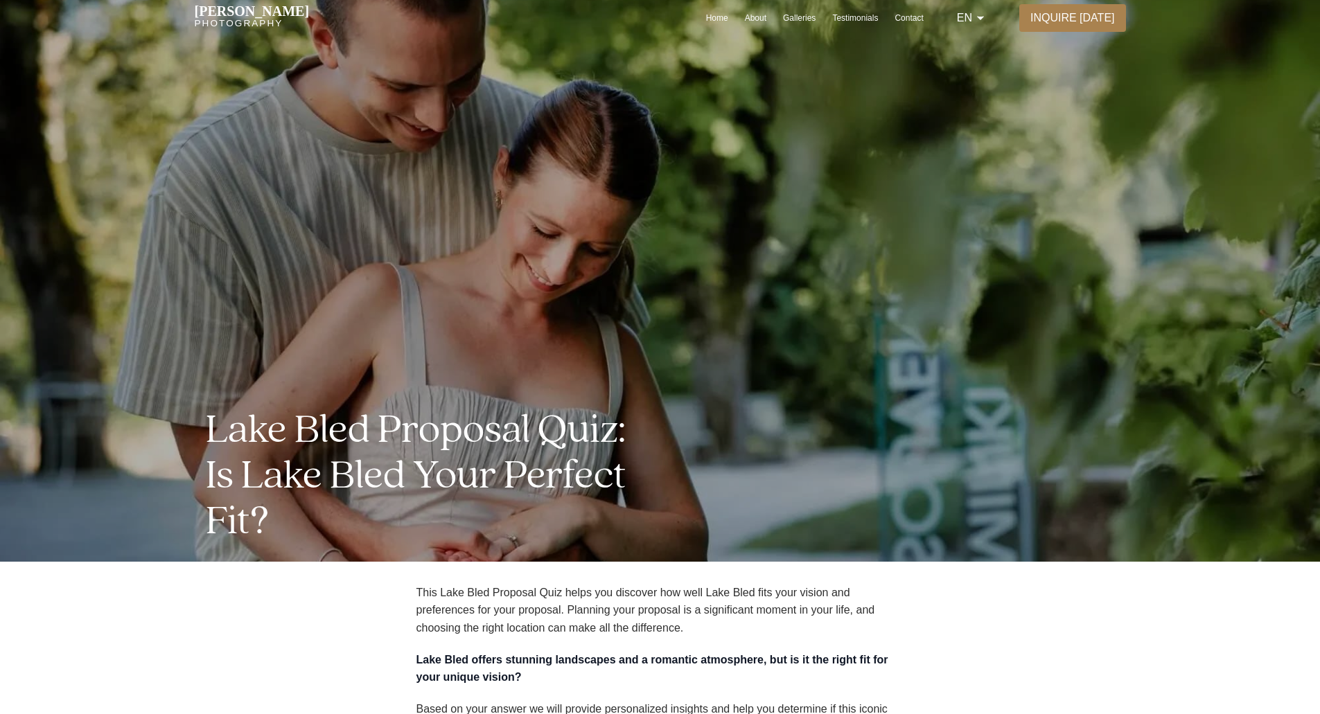
scroll to position [416, 0]
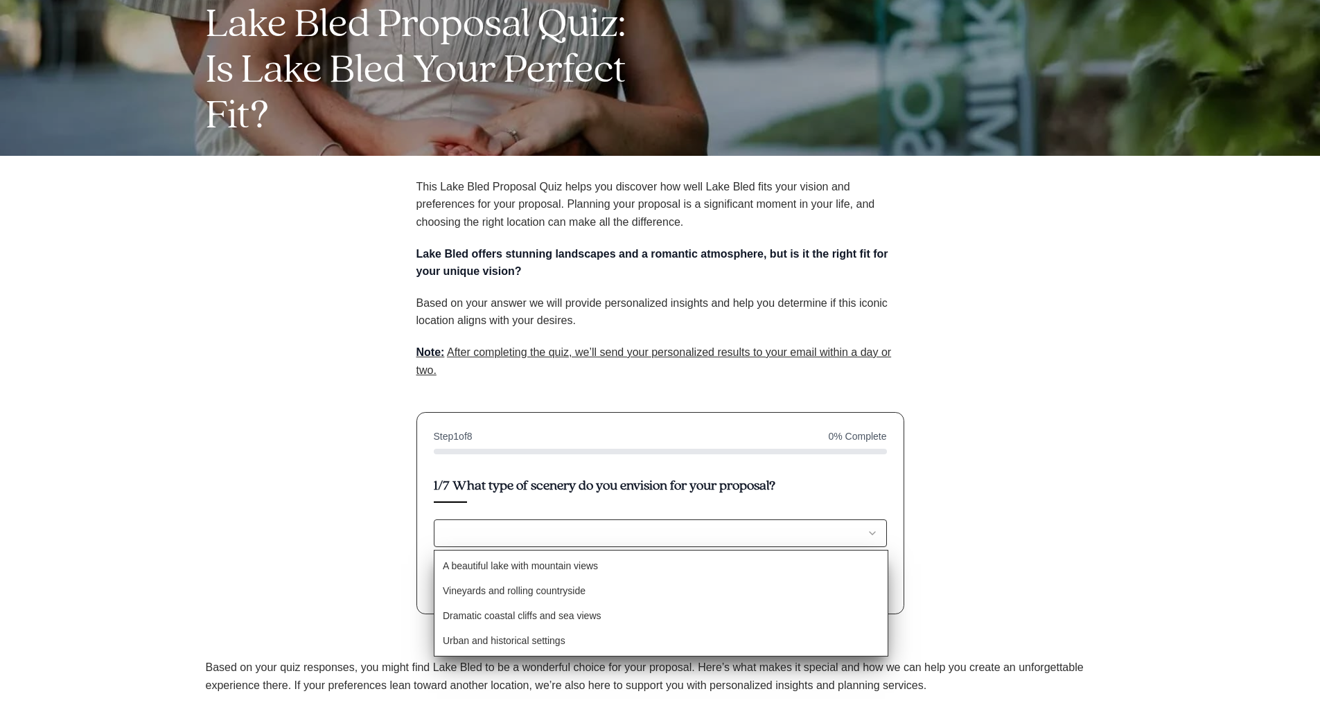
select select "A beautiful lake with mountain views"
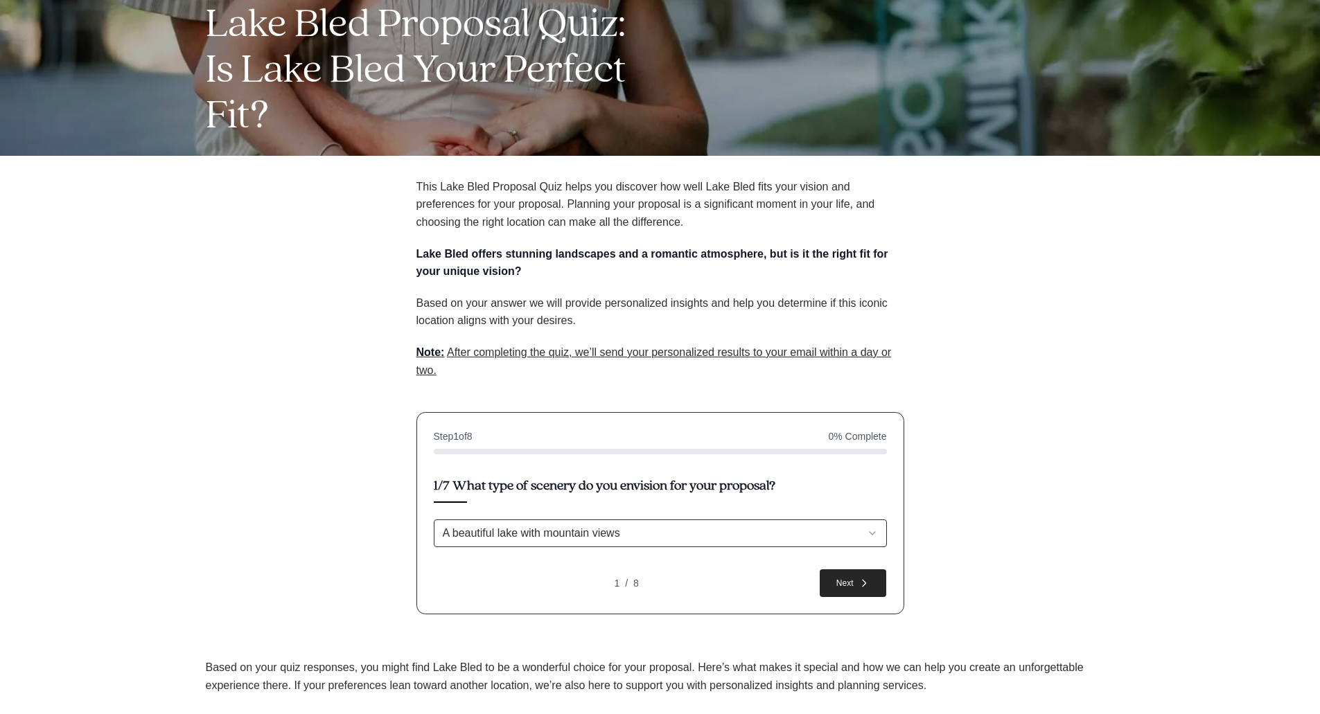
click at [825, 592] on button "Next" at bounding box center [853, 584] width 67 height 28
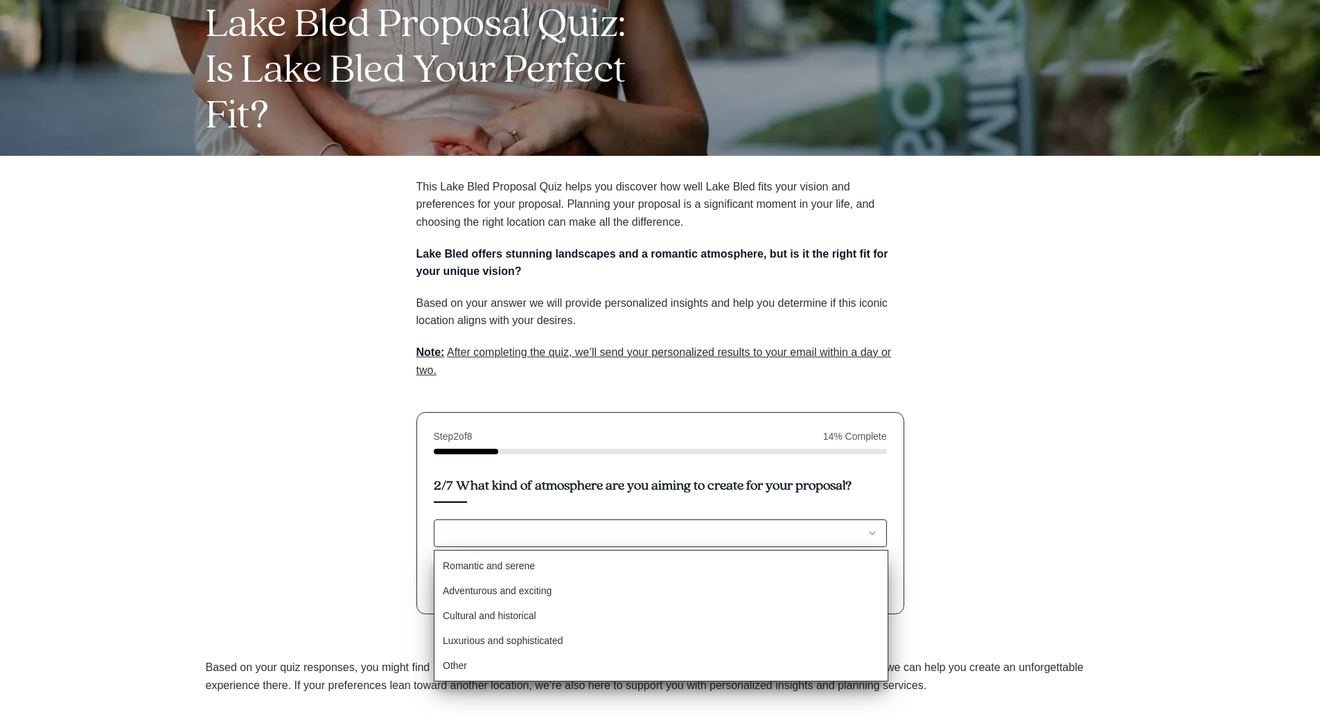
select select "Romantic and serene"
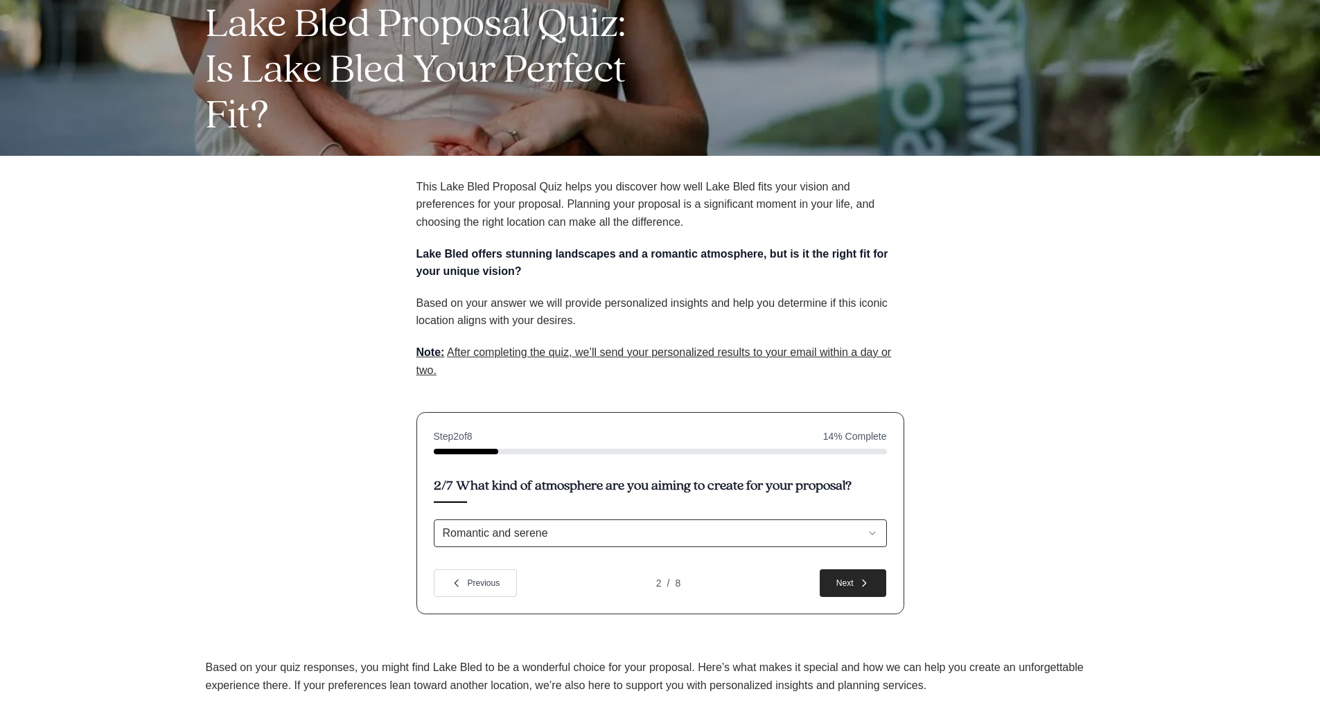
click at [830, 587] on button "Next" at bounding box center [853, 584] width 67 height 28
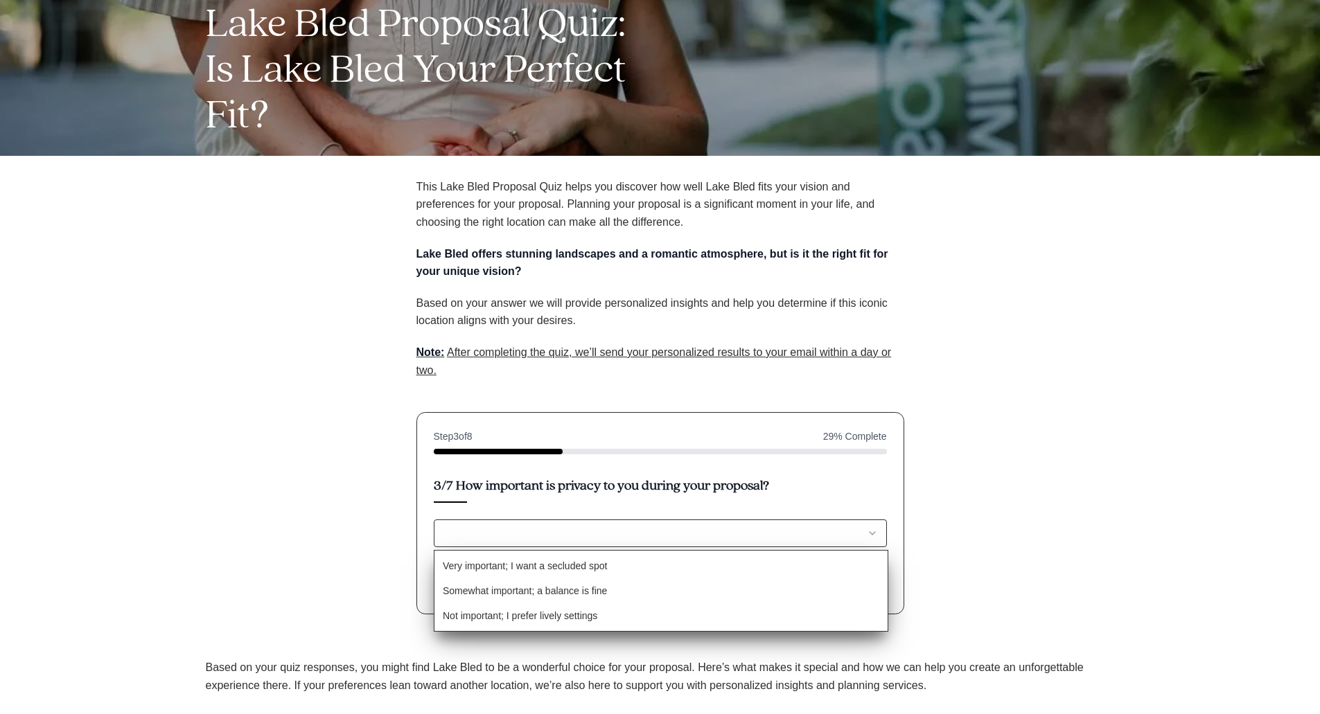
select select "Somewhat important; a balance is fine"
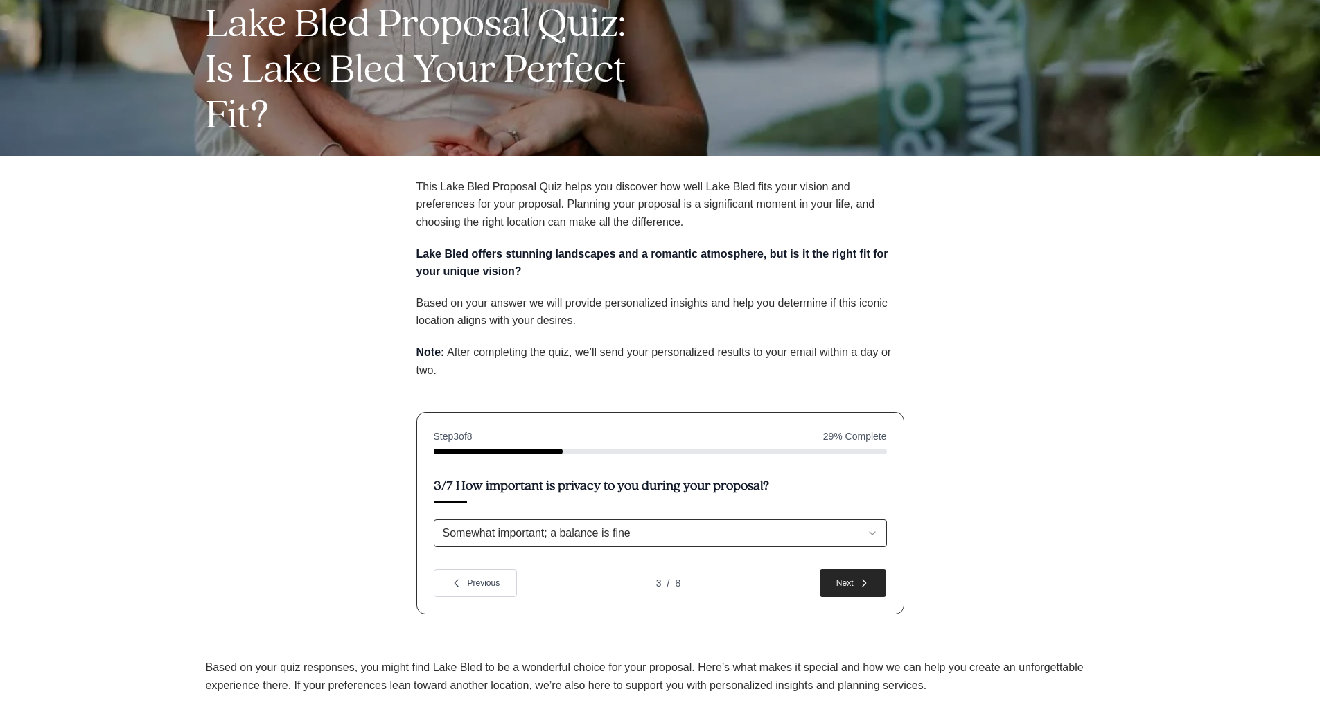
click at [836, 589] on button "Next" at bounding box center [853, 584] width 67 height 28
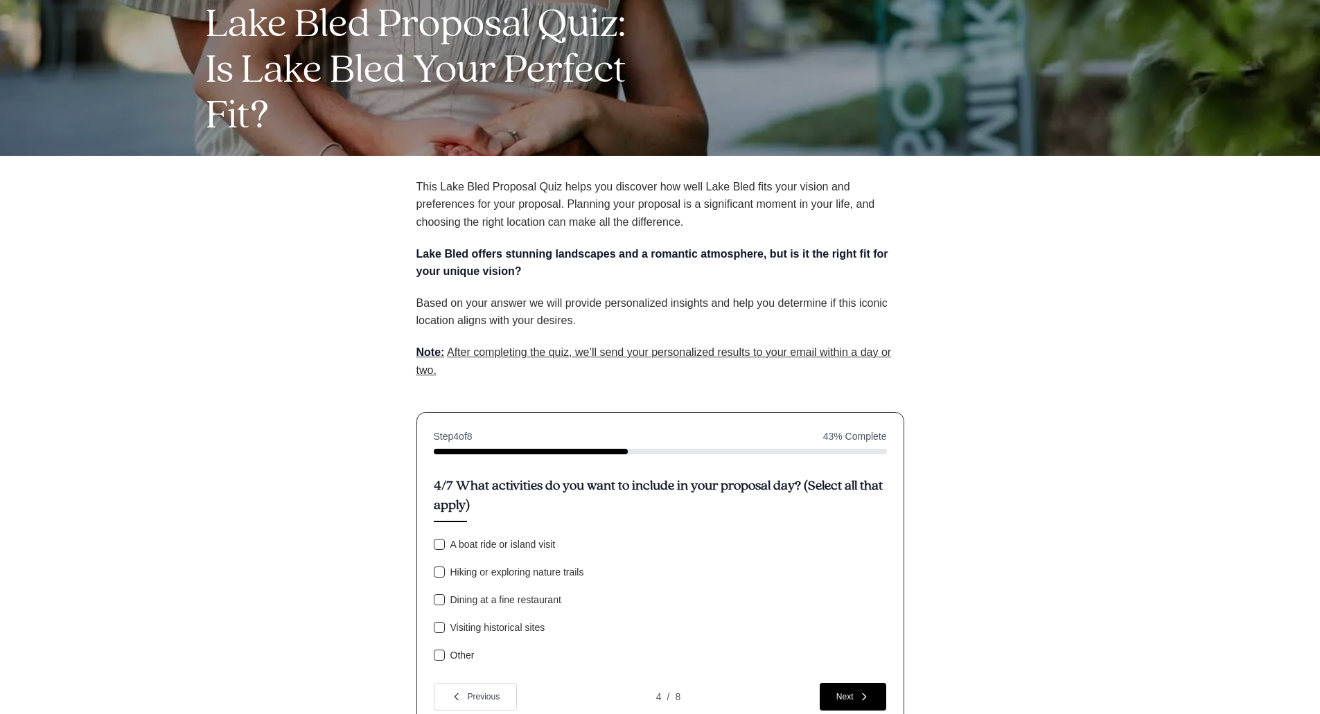
click at [483, 622] on div "A boat ride or island visit Hiking or exploring nature trails Dining at a fine …" at bounding box center [660, 600] width 453 height 122
click at [516, 569] on label "Hiking or exploring nature trails" at bounding box center [517, 572] width 134 height 10
click at [445, 569] on button "Hiking or exploring nature trails" at bounding box center [439, 572] width 11 height 11
checkbox input "true"
click at [859, 696] on icon "button" at bounding box center [864, 697] width 11 height 11
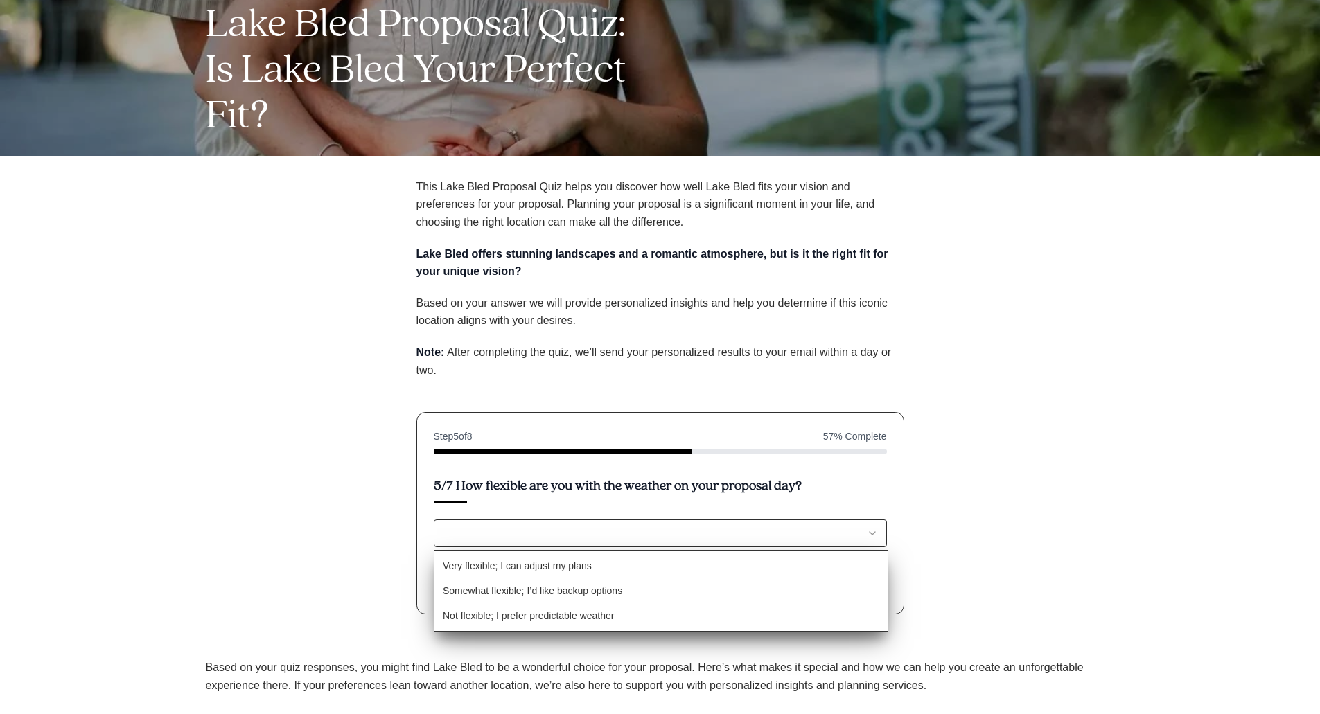
select select "Very flexible; I can adjust my plans"
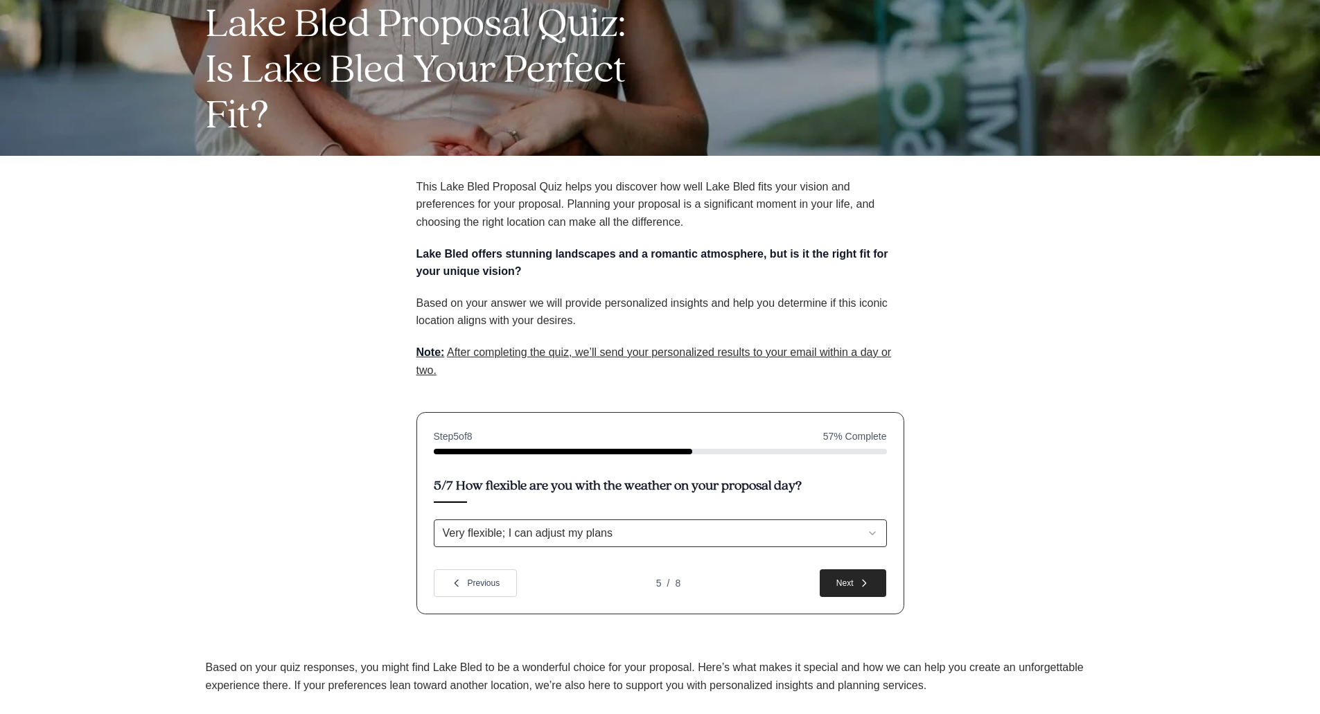
click at [852, 586] on button "Next" at bounding box center [853, 584] width 67 height 28
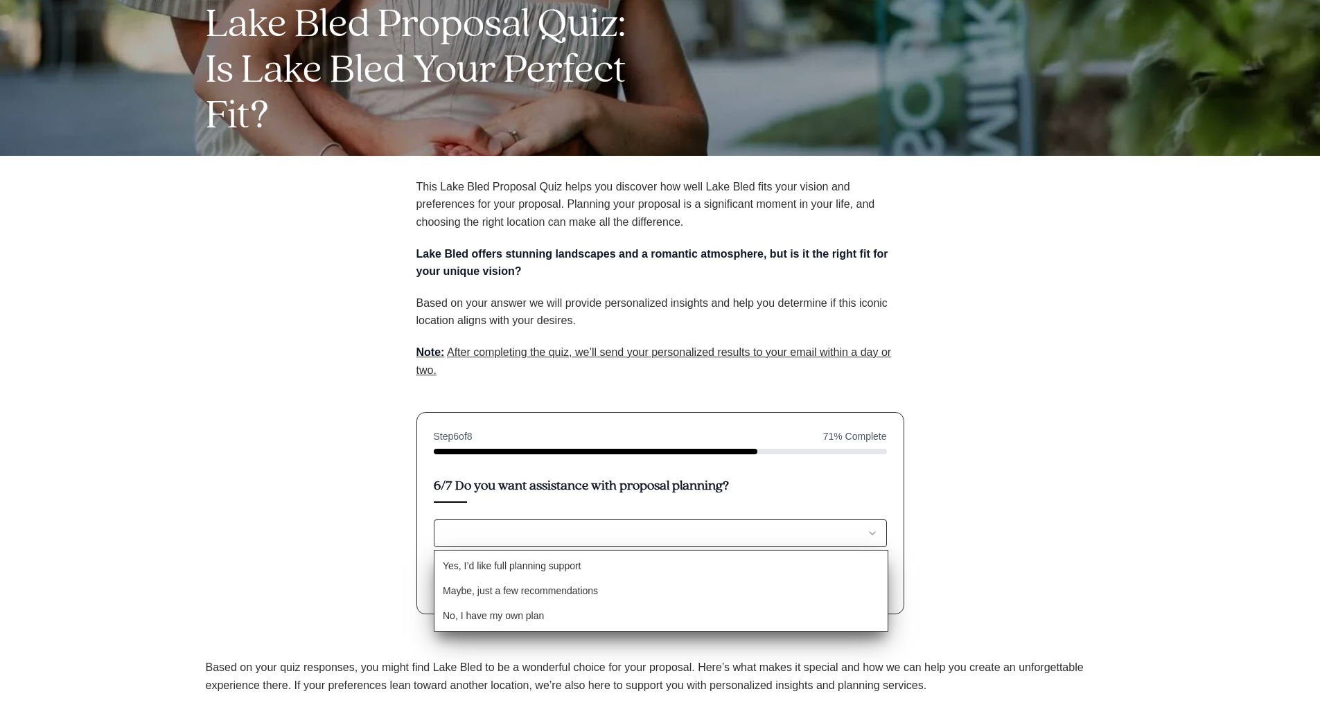
select select "Yes, I’d like full planning support"
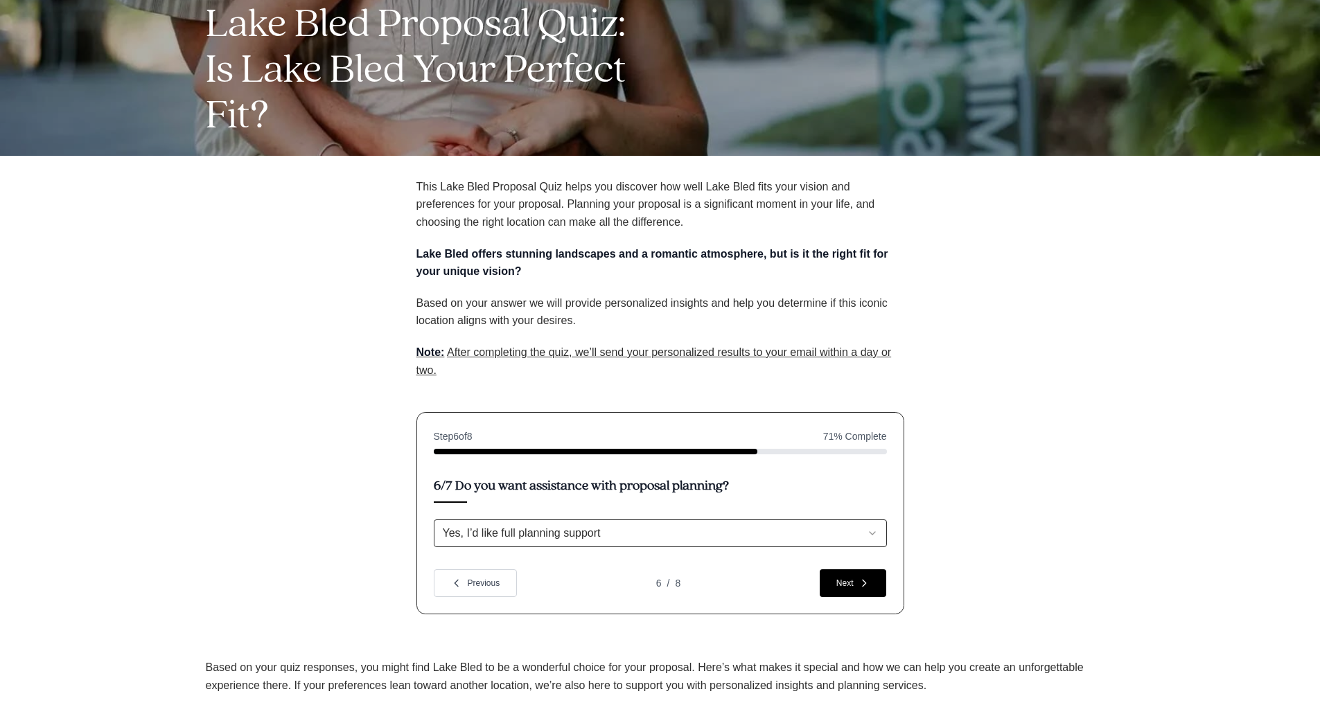
click at [882, 604] on div "Step 6 of 8 71 % Complete 6/7 Do you want assistance with proposal planning? Ye…" at bounding box center [660, 513] width 488 height 202
click at [846, 588] on button "Next" at bounding box center [853, 584] width 67 height 28
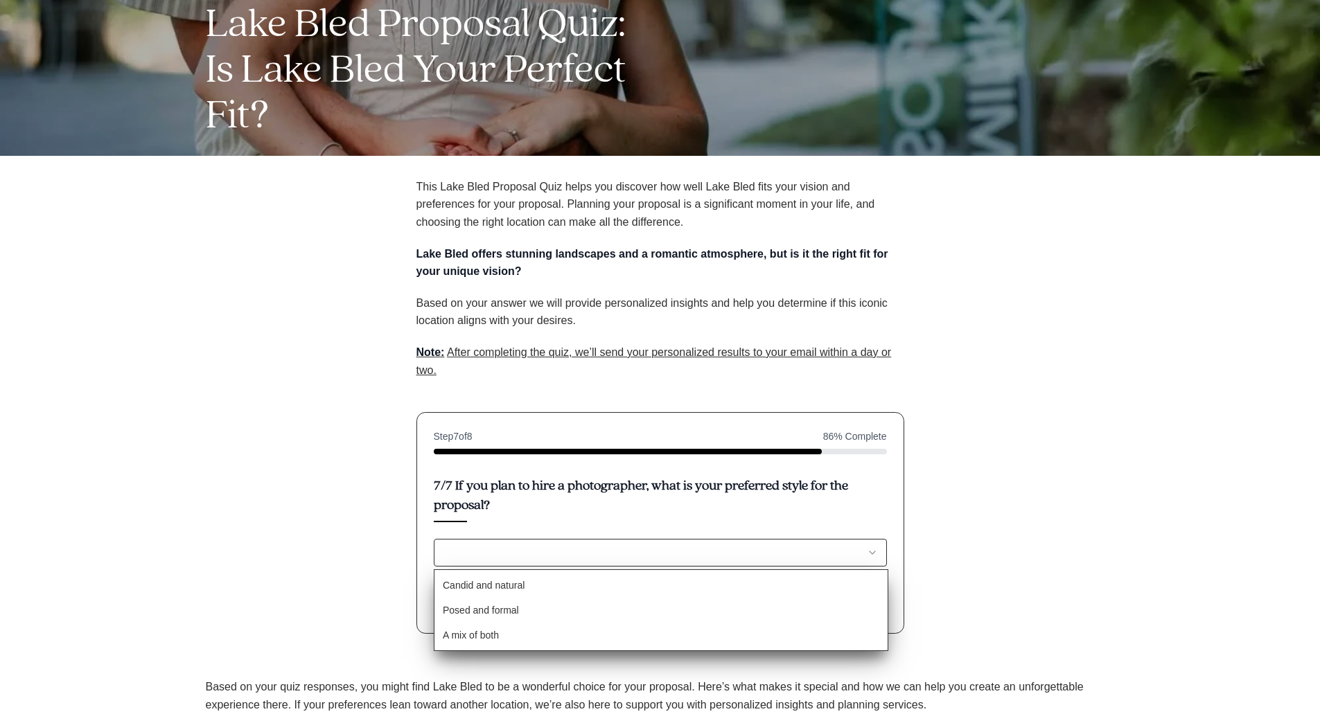
select select "Candid and natural"
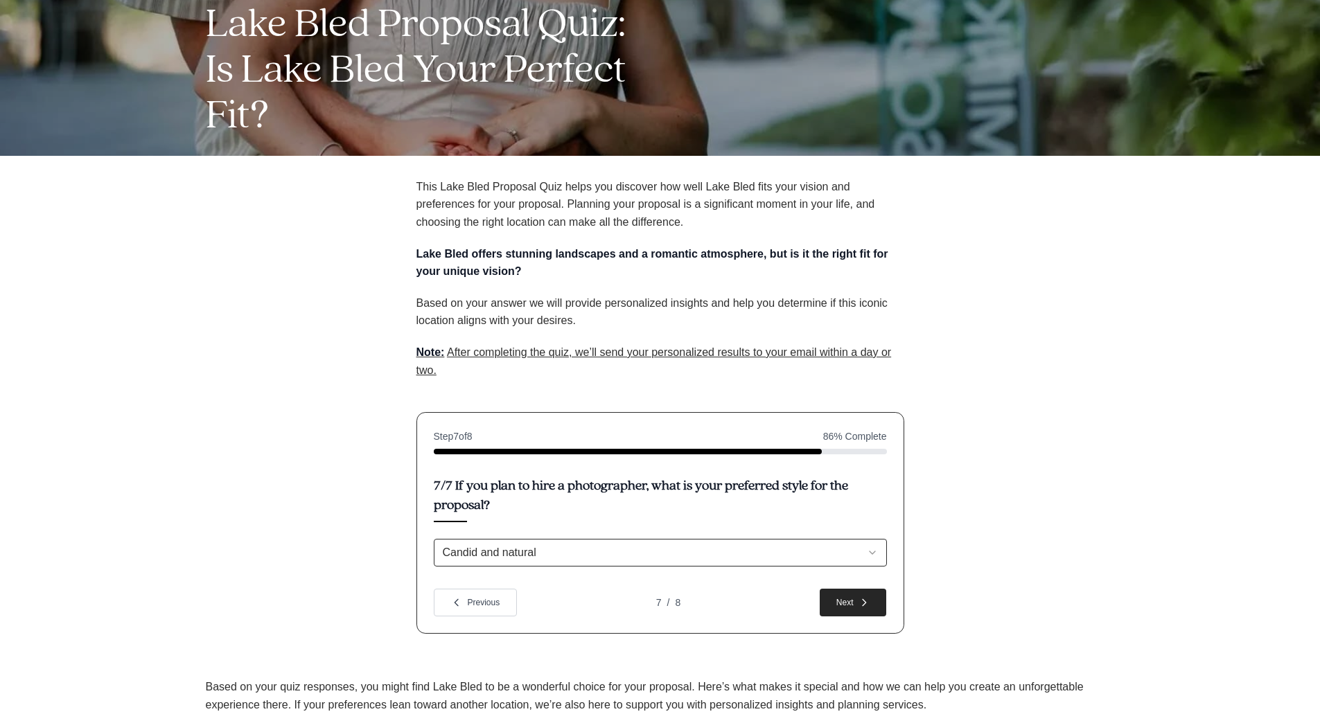
click at [836, 600] on button "Next" at bounding box center [853, 603] width 67 height 28
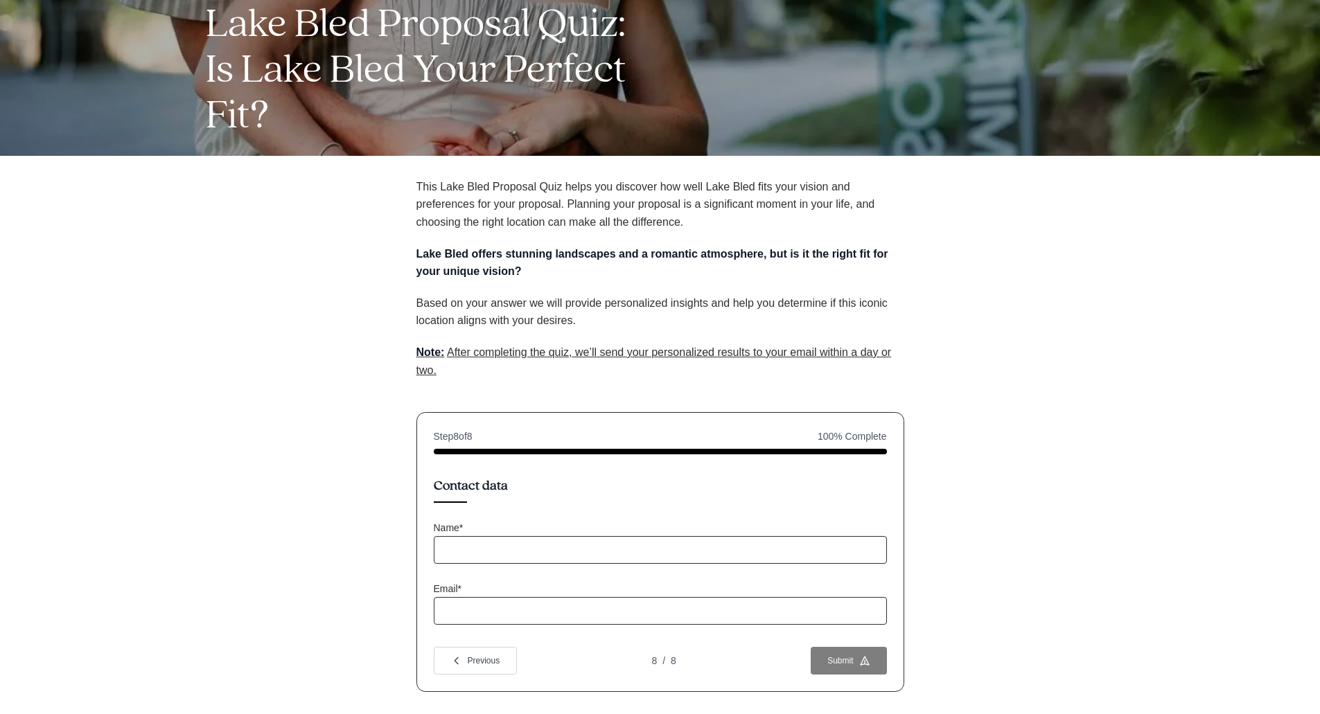
click at [473, 553] on input "Name * (required)" at bounding box center [660, 550] width 453 height 28
type input "Damijan Pristov"
click at [505, 608] on input "Email * (required)" at bounding box center [660, 611] width 453 height 28
type input "damijan.pristov@gmail.com"
click at [835, 662] on button "Submit" at bounding box center [849, 661] width 76 height 28
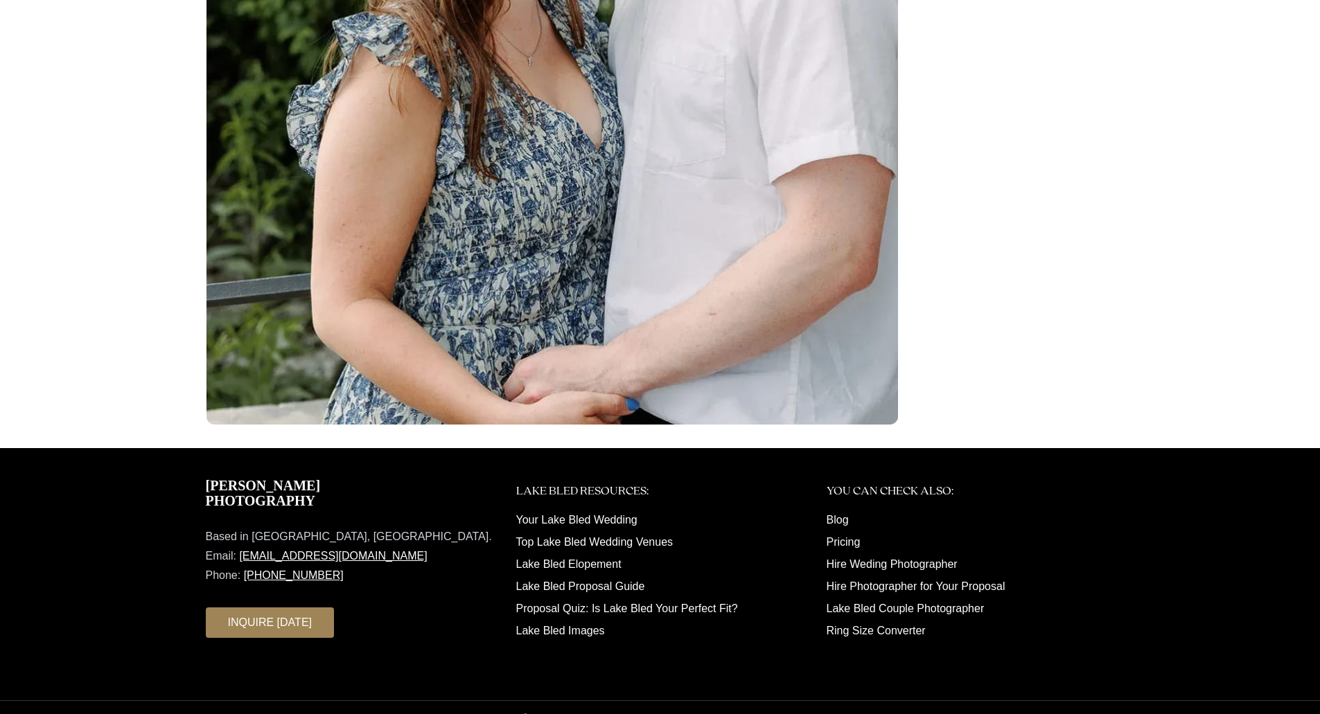
scroll to position [2656, 0]
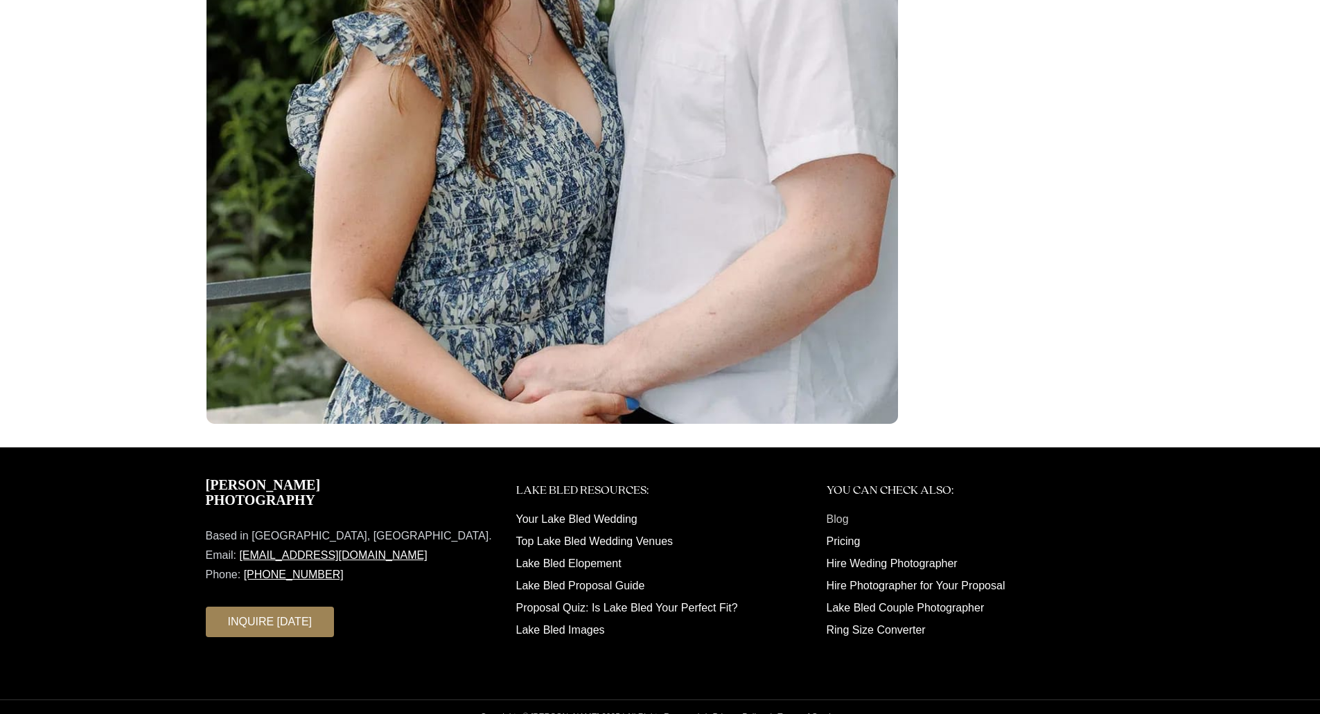
click at [834, 513] on link "Blog" at bounding box center [838, 519] width 22 height 12
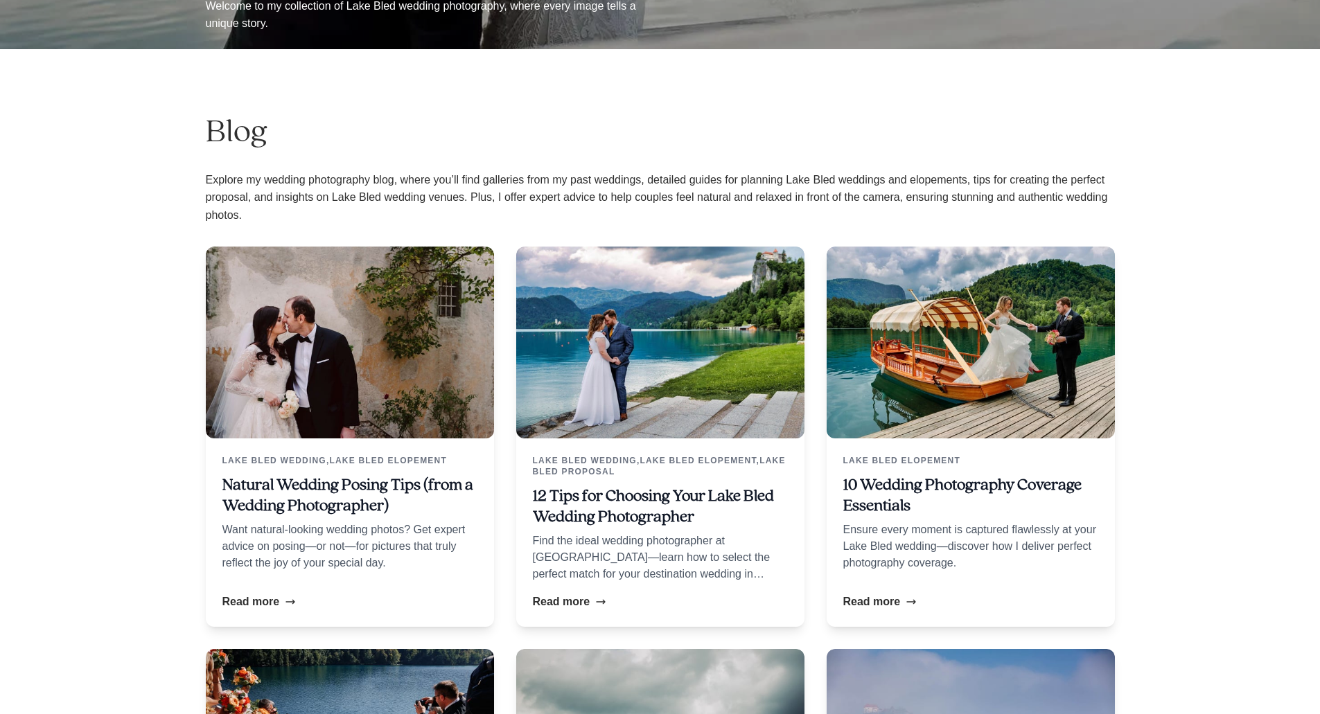
scroll to position [624, 0]
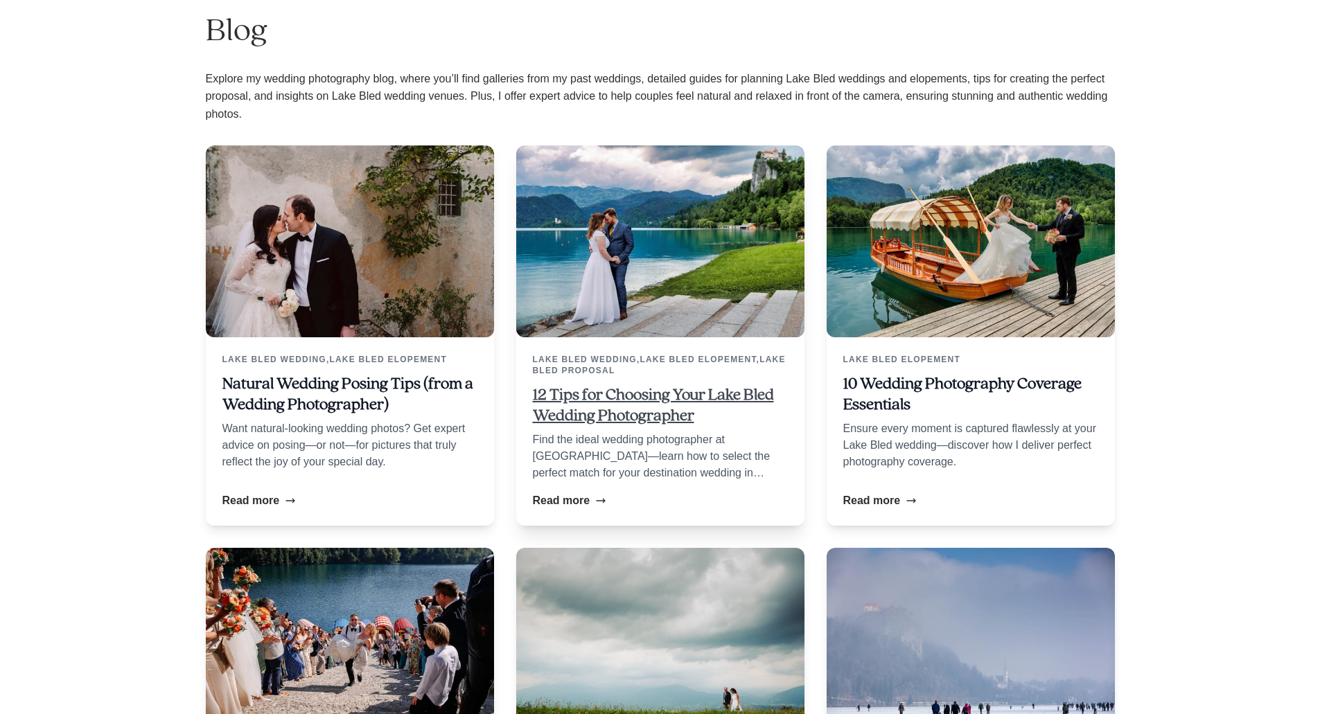
click at [626, 394] on link "12 Tips for Choosing Your Lake Bled Wedding Photographer" at bounding box center [653, 405] width 241 height 37
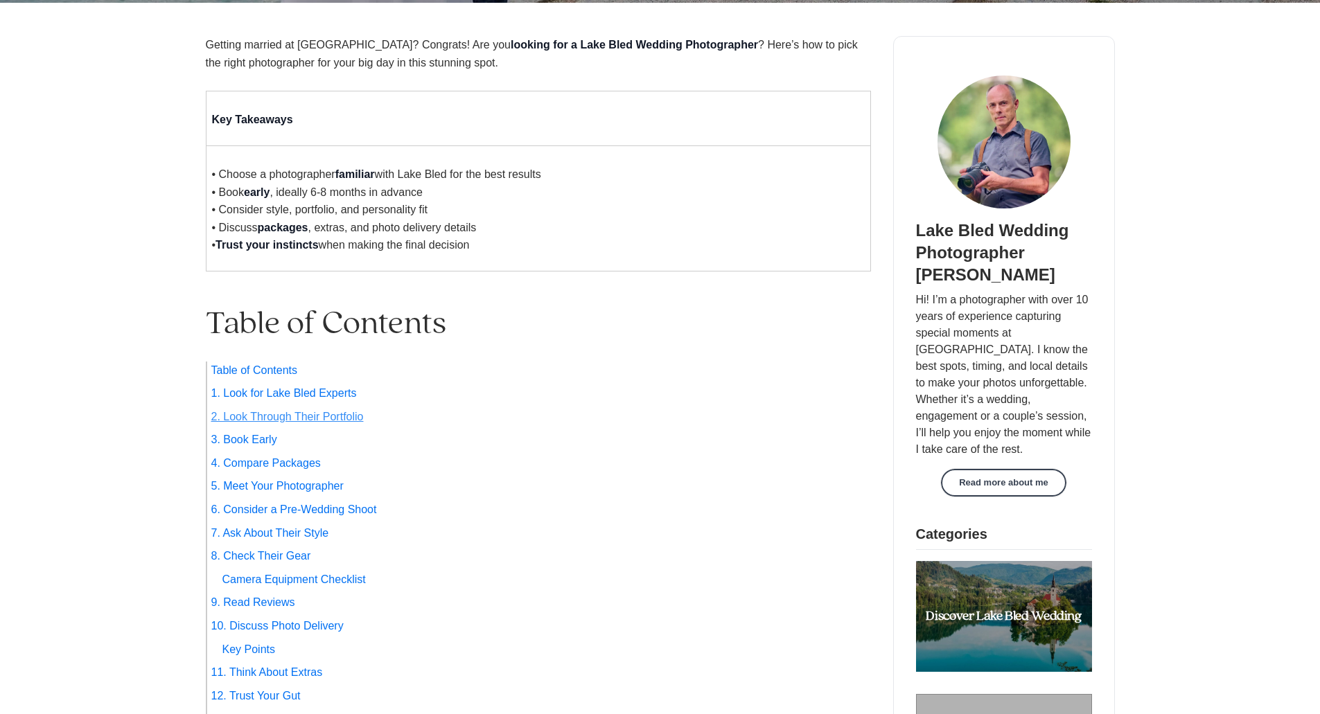
click at [330, 412] on link "2. Look Through Their Portfolio" at bounding box center [290, 417] width 147 height 18
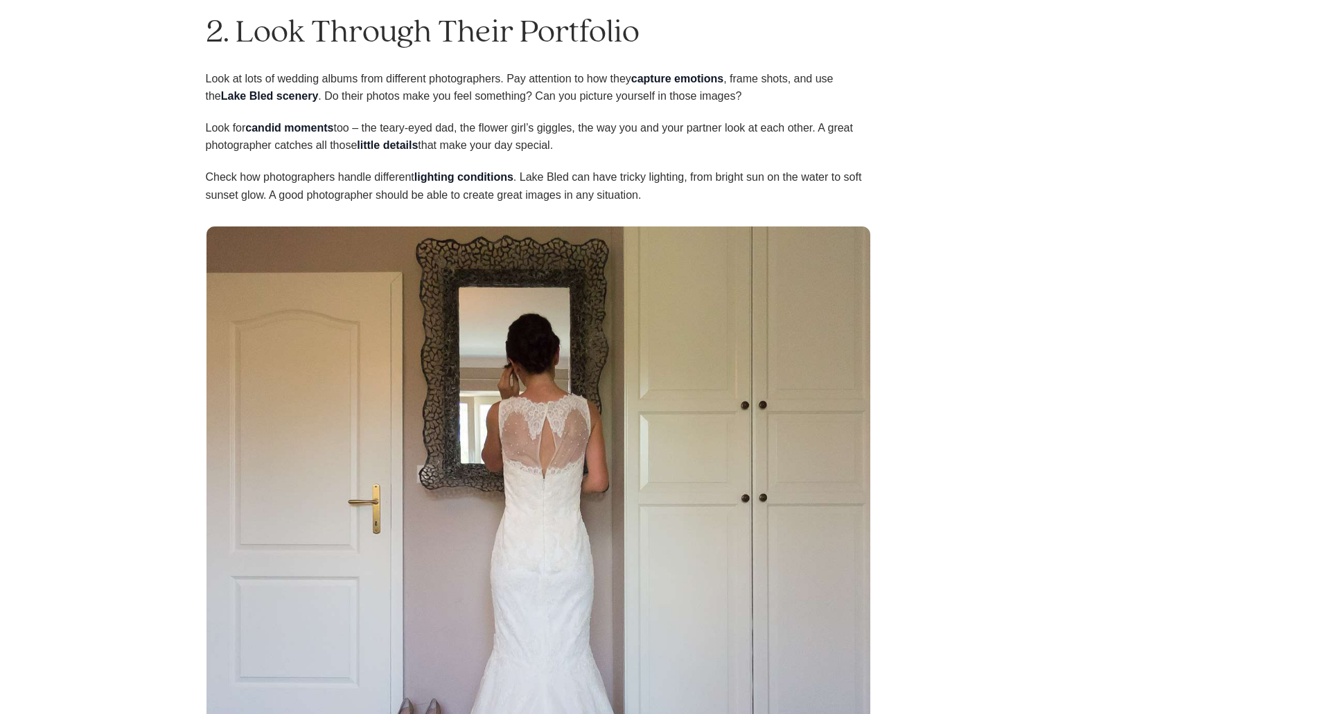
scroll to position [1612, 0]
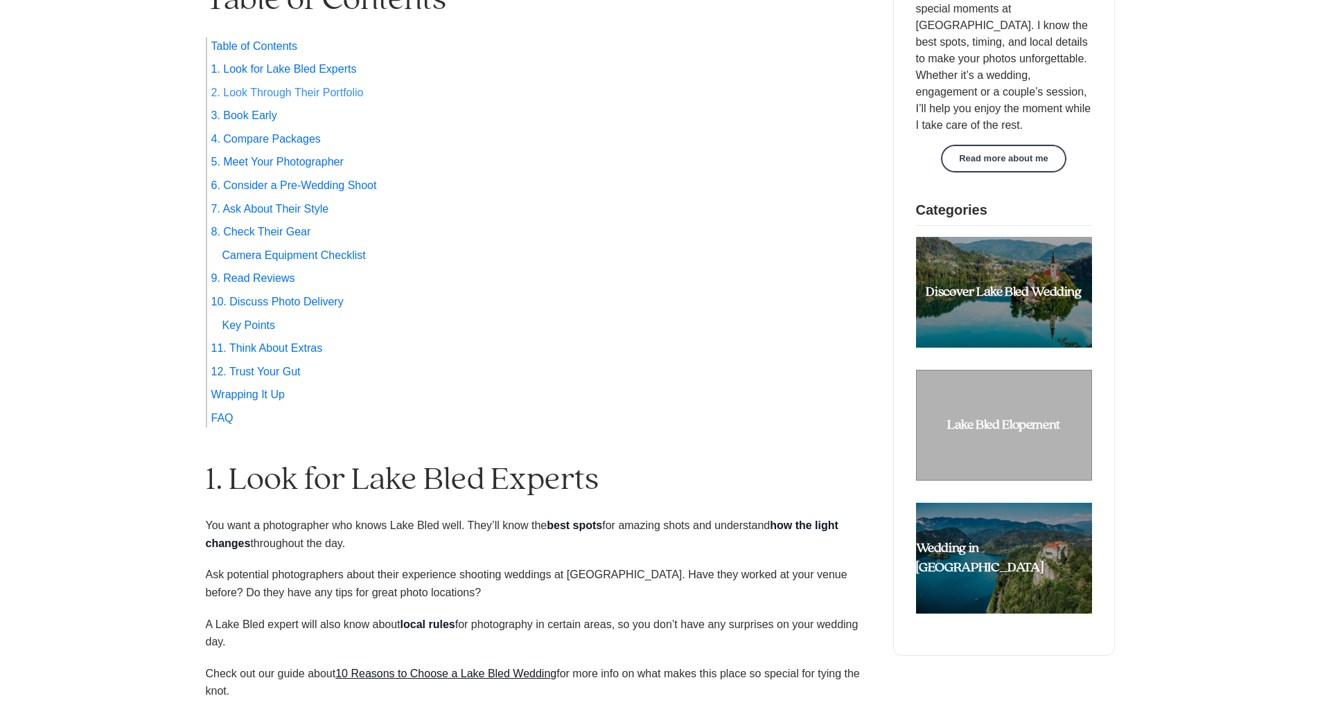
scroll to position [901, 0]
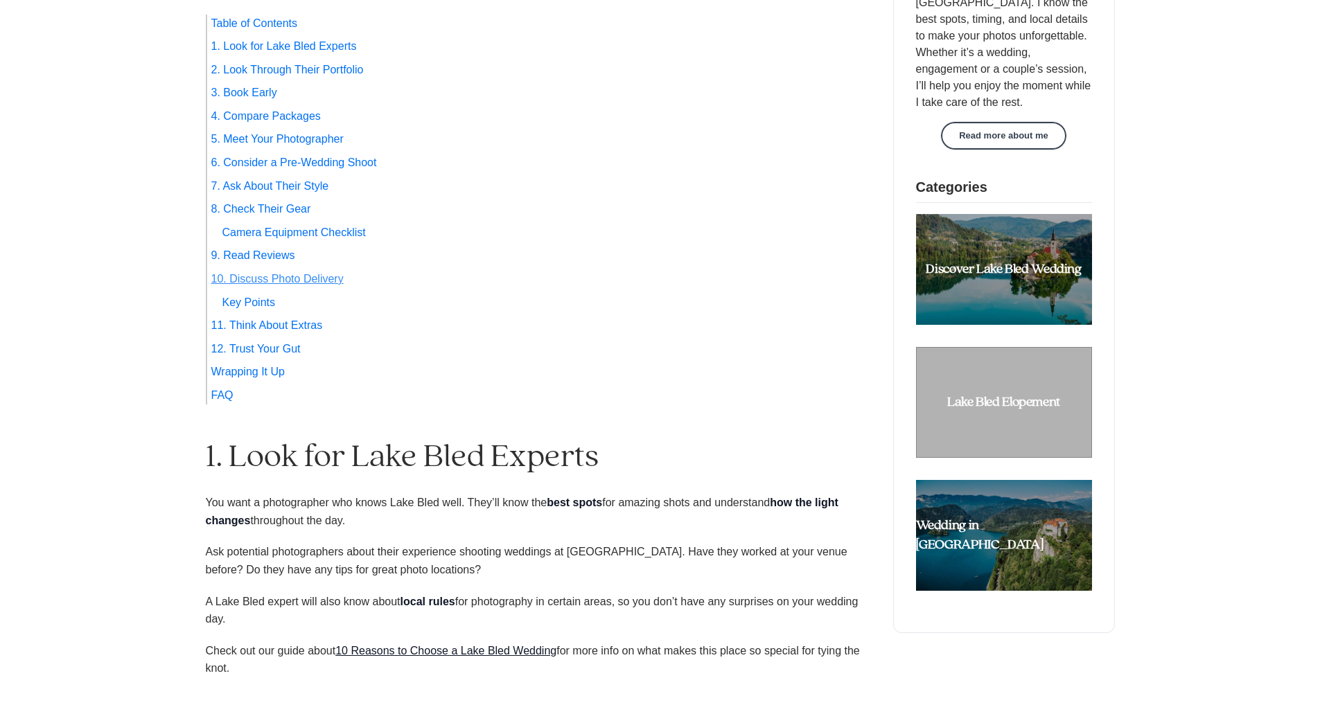
click at [263, 272] on link "10. Discuss Photo Delivery" at bounding box center [280, 279] width 127 height 18
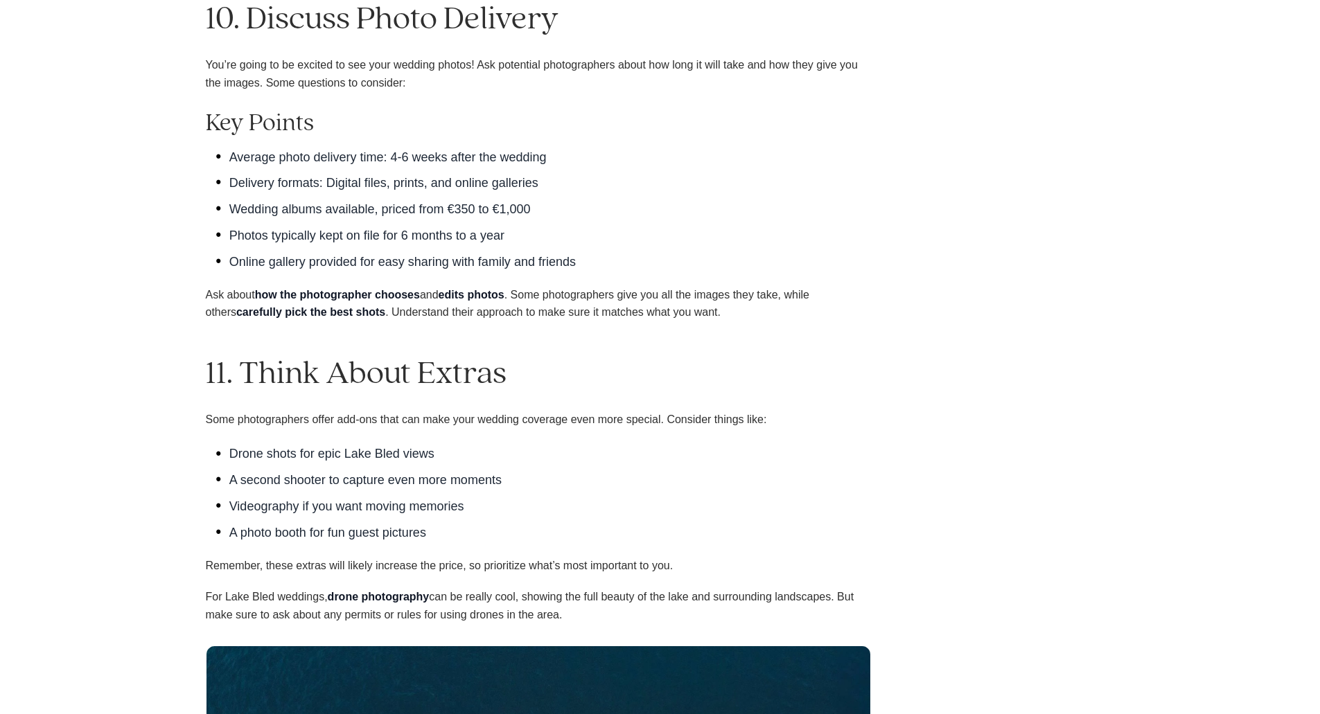
scroll to position [901, 0]
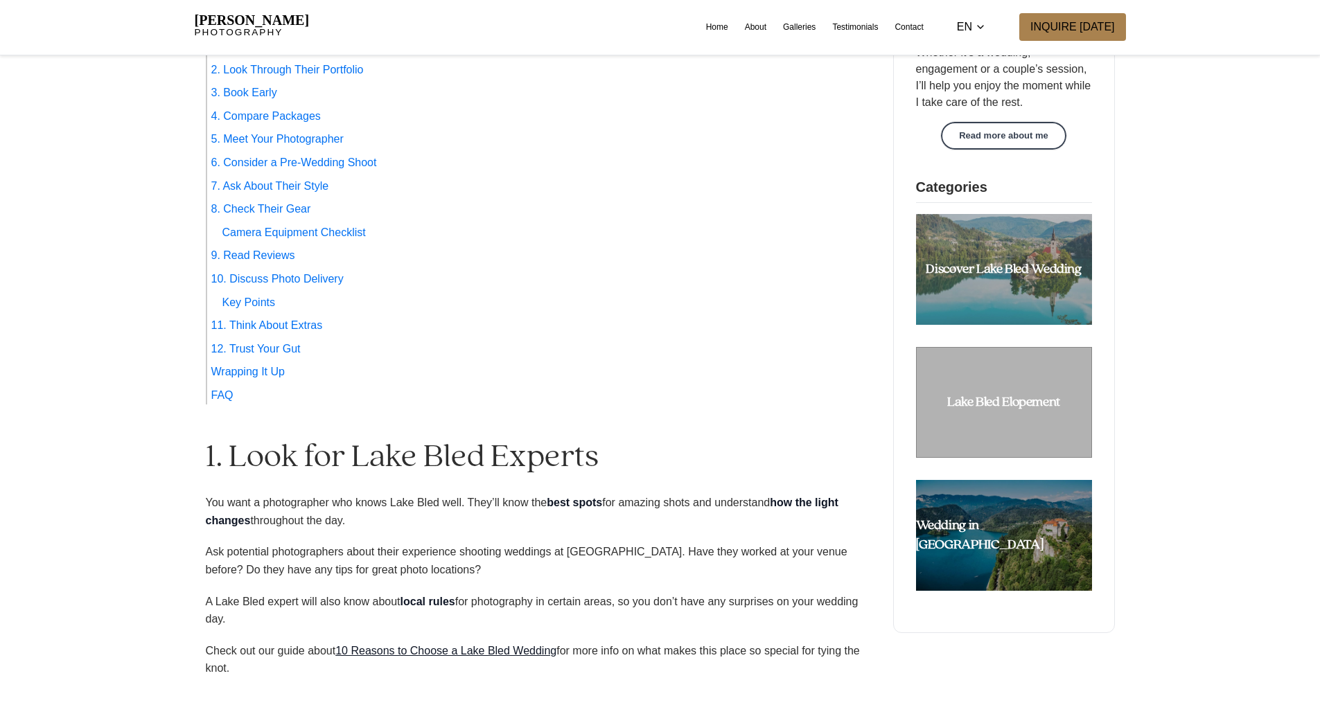
click at [969, 258] on div "Discover Lake Bled Wedding" at bounding box center [1004, 269] width 176 height 111
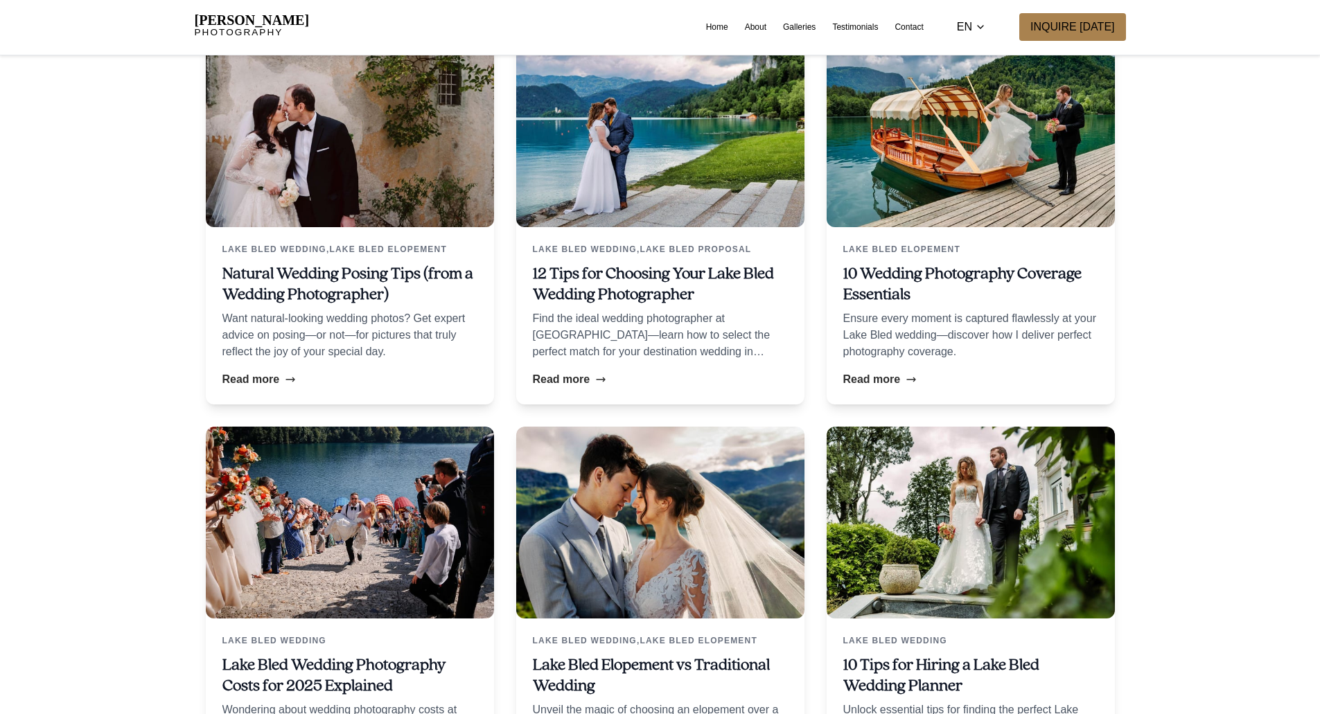
scroll to position [416, 0]
